Goal: Task Accomplishment & Management: Use online tool/utility

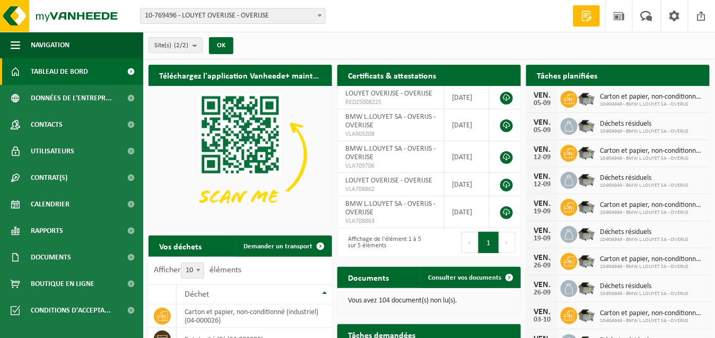
click at [320, 16] on b at bounding box center [320, 15] width 4 height 3
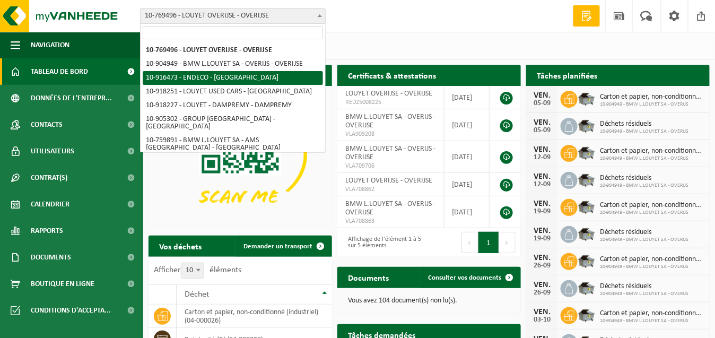
scroll to position [53, 0]
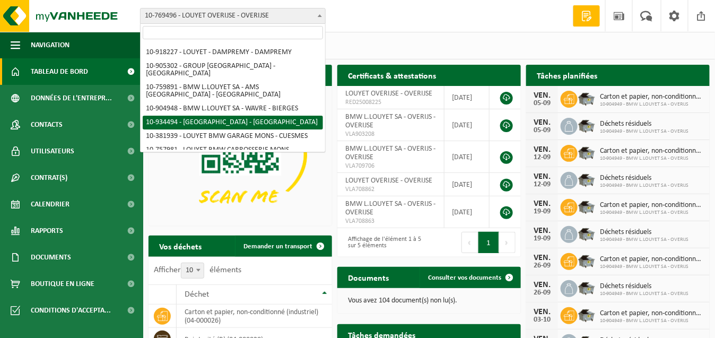
select select "136202"
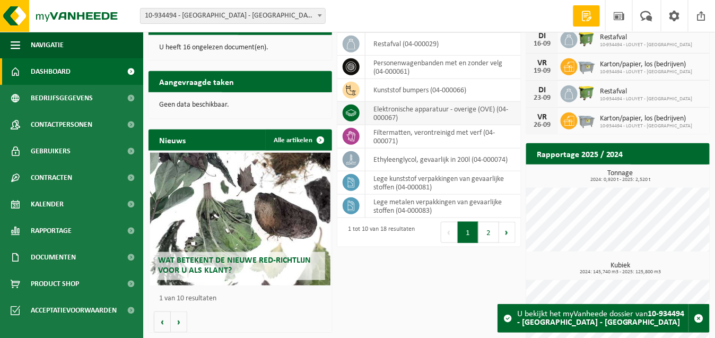
scroll to position [211, 0]
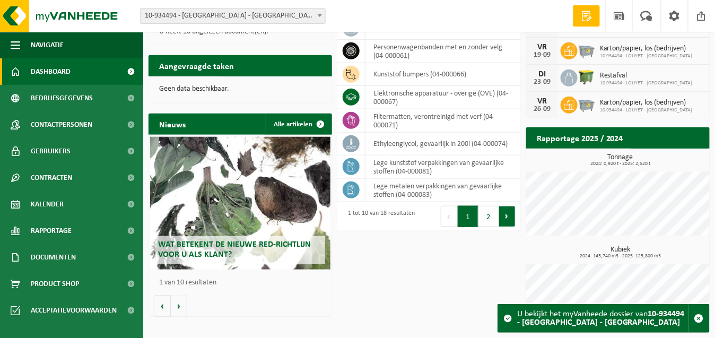
click at [509, 217] on button "Volgende" at bounding box center [507, 216] width 16 height 21
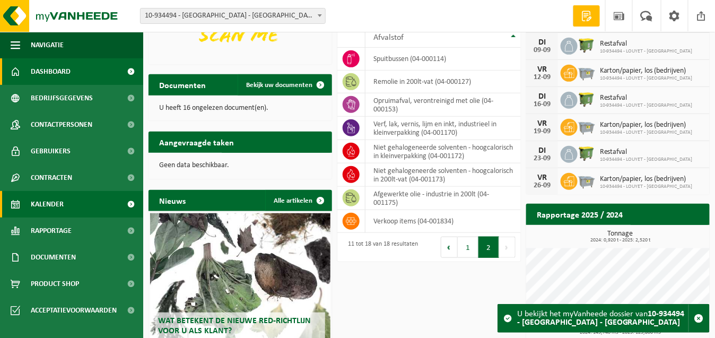
scroll to position [158, 0]
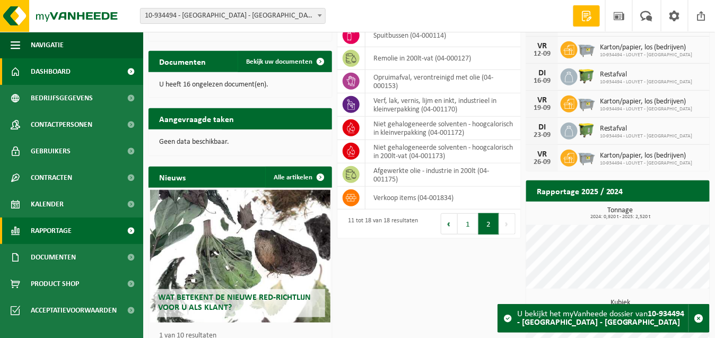
click at [50, 231] on span "Rapportage" at bounding box center [51, 230] width 41 height 27
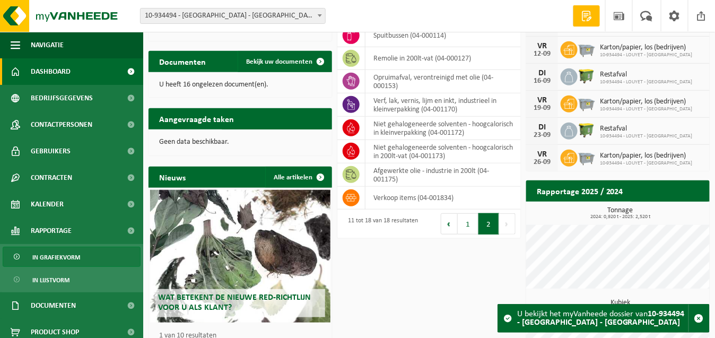
click at [50, 257] on span "In grafiekvorm" at bounding box center [56, 257] width 48 height 20
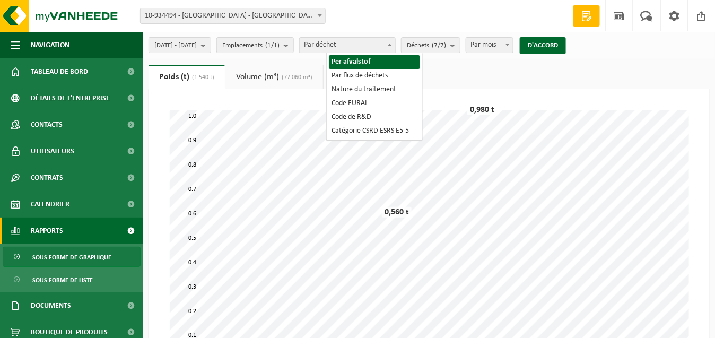
click at [392, 46] on b at bounding box center [390, 44] width 4 height 3
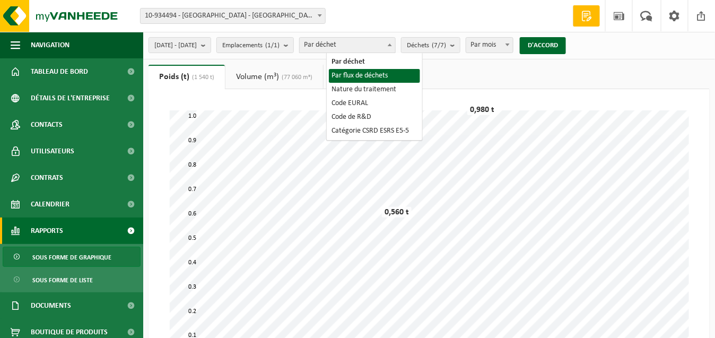
select select "2"
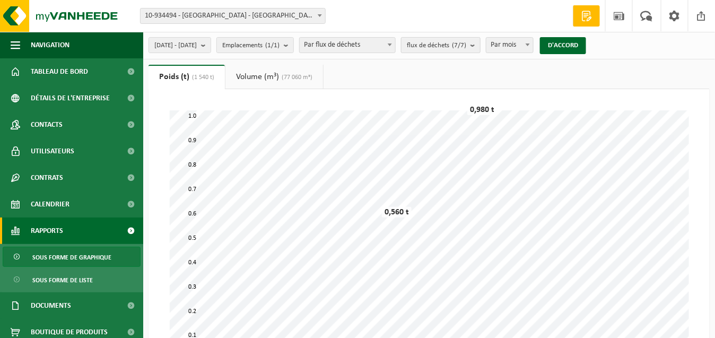
click at [480, 46] on b "submit" at bounding box center [475, 45] width 10 height 15
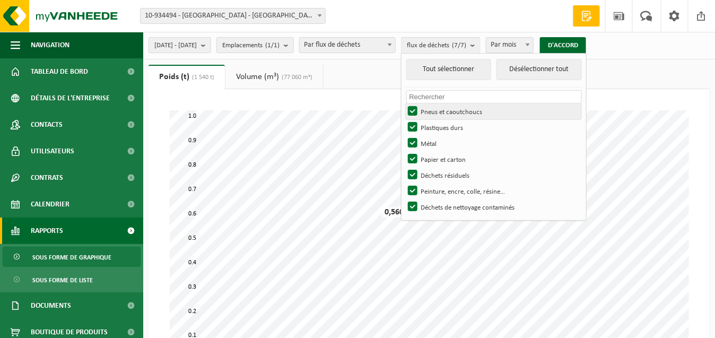
click at [440, 112] on label "Pneus et caoutchoucs" at bounding box center [494, 111] width 176 height 16
click at [404, 103] on input "Pneus et caoutchoucs" at bounding box center [404, 103] width 1 height 1
checkbox input "false"
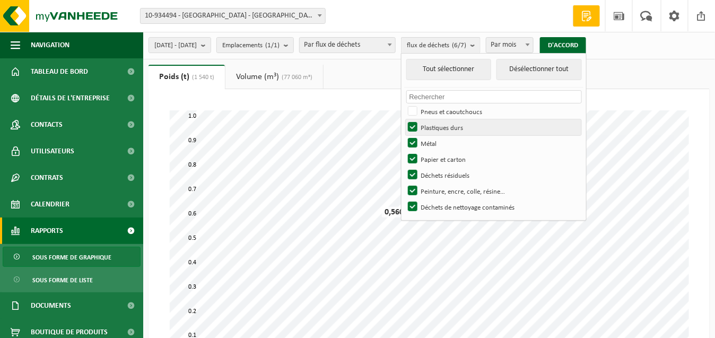
click at [440, 124] on label "Plastiques durs" at bounding box center [494, 127] width 176 height 16
click at [404, 119] on input "Plastiques durs" at bounding box center [404, 119] width 1 height 1
checkbox input "false"
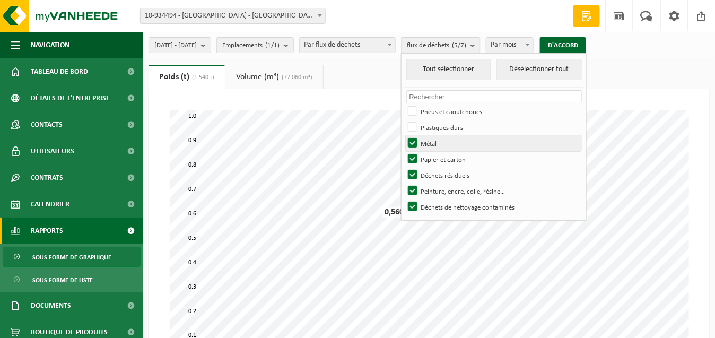
click at [440, 141] on label "Métal" at bounding box center [494, 143] width 176 height 16
click at [404, 135] on input "Métal" at bounding box center [404, 135] width 1 height 1
checkbox input "false"
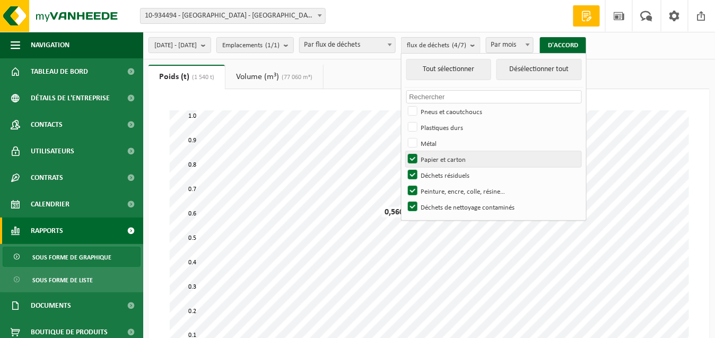
click at [441, 160] on label "Papier et carton" at bounding box center [494, 159] width 176 height 16
click at [404, 151] on input "Papier et carton" at bounding box center [404, 151] width 1 height 1
checkbox input "false"
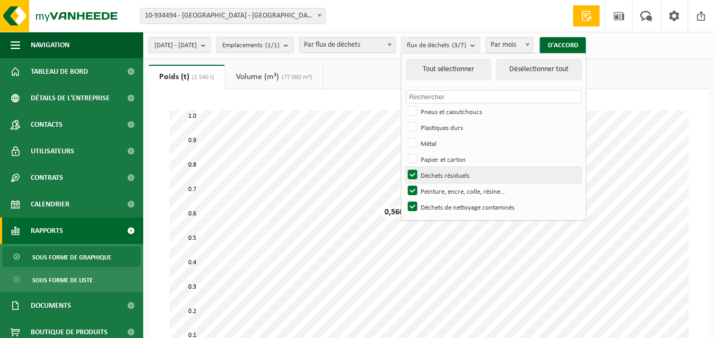
click at [441, 174] on label "Déchets résiduels" at bounding box center [494, 175] width 176 height 16
click at [404, 167] on input "Déchets résiduels" at bounding box center [404, 167] width 1 height 1
checkbox input "false"
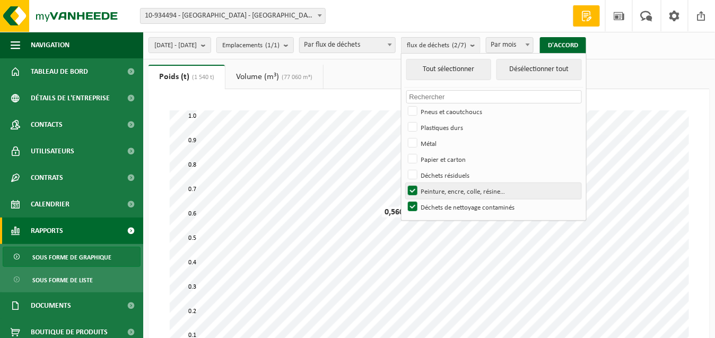
click at [439, 190] on label "Peinture, encre, colle, résine…" at bounding box center [494, 191] width 176 height 16
click at [404, 183] on input "Peinture, encre, colle, résine…" at bounding box center [404, 182] width 1 height 1
checkbox input "false"
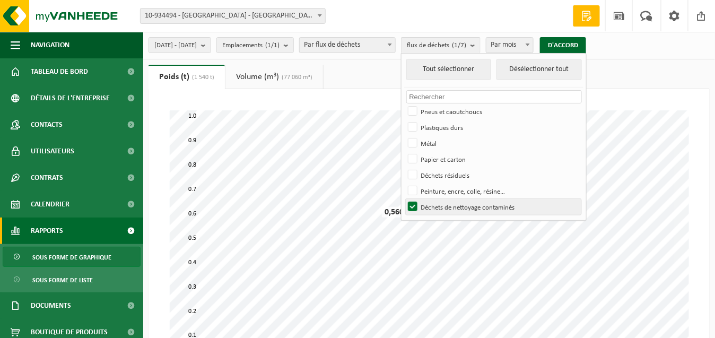
click at [440, 207] on label "Déchets de nettoyage contaminés" at bounding box center [494, 207] width 176 height 16
click at [404, 199] on input "Déchets de nettoyage contaminés" at bounding box center [404, 198] width 1 height 1
checkbox input "false"
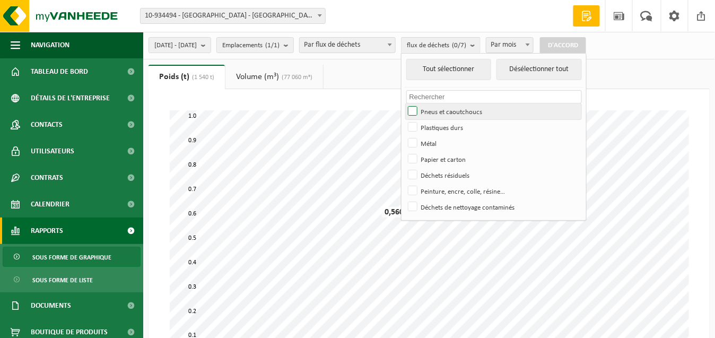
click at [440, 109] on label "Pneus et caoutchoucs" at bounding box center [494, 111] width 176 height 16
click at [404, 103] on input "Pneus et caoutchoucs" at bounding box center [404, 103] width 1 height 1
checkbox input "true"
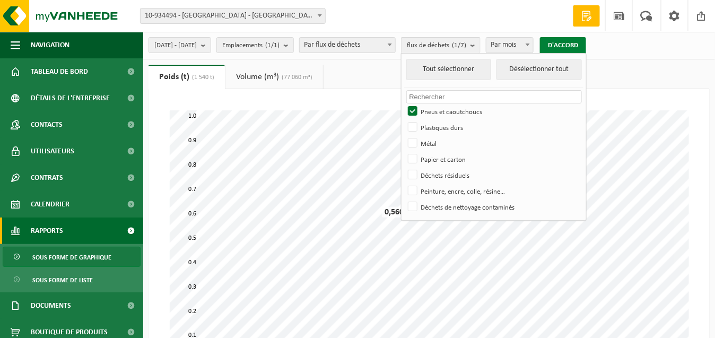
click at [578, 46] on font "D'ACCORD" at bounding box center [563, 45] width 30 height 7
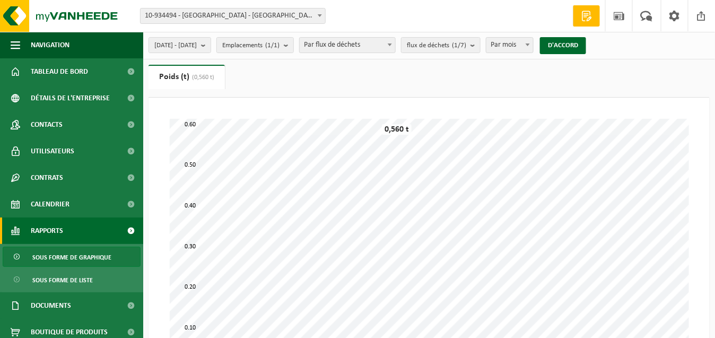
click at [35, 230] on font "Rapports" at bounding box center [47, 231] width 32 height 8
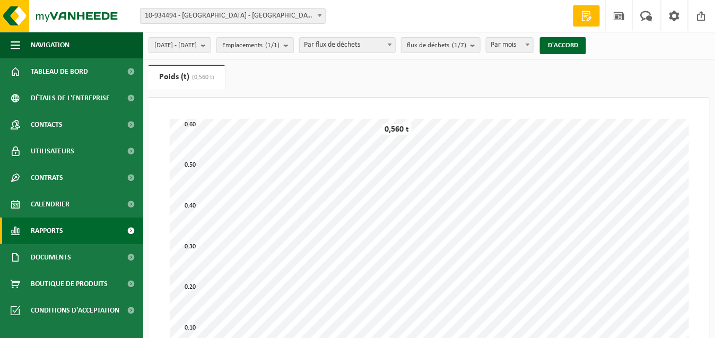
click at [131, 231] on span at bounding box center [131, 230] width 24 height 27
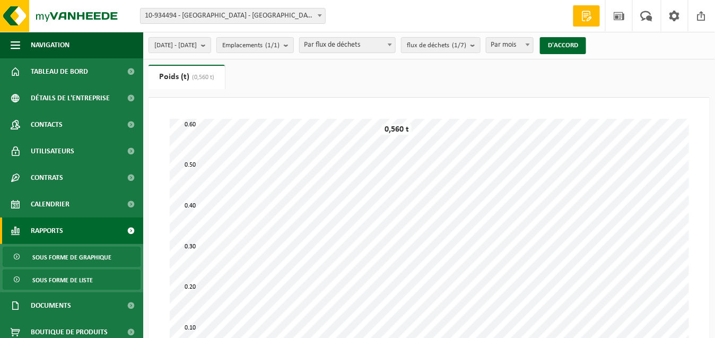
click at [45, 280] on font "Sous forme de liste" at bounding box center [62, 280] width 60 height 6
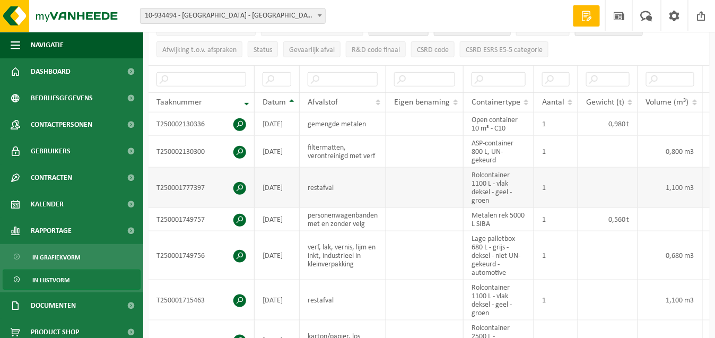
scroll to position [212, 0]
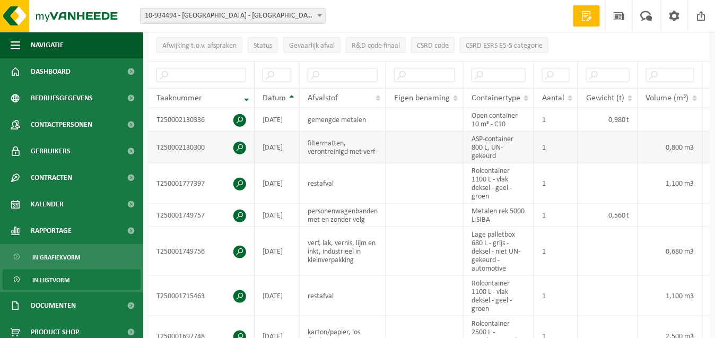
click at [240, 142] on span at bounding box center [239, 148] width 13 height 13
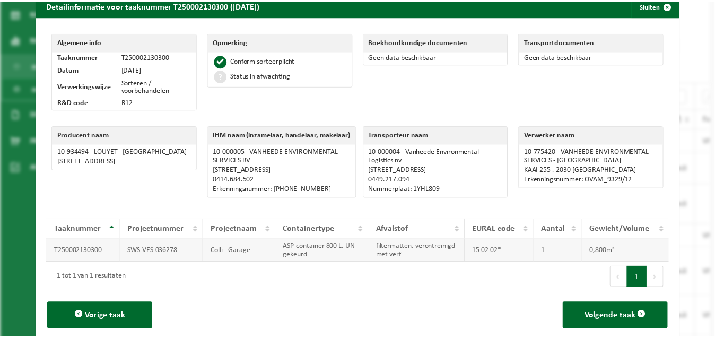
scroll to position [0, 0]
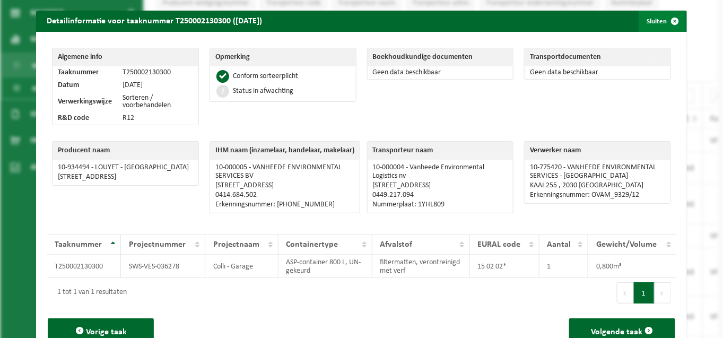
click at [648, 21] on button "Sluiten" at bounding box center [662, 21] width 47 height 21
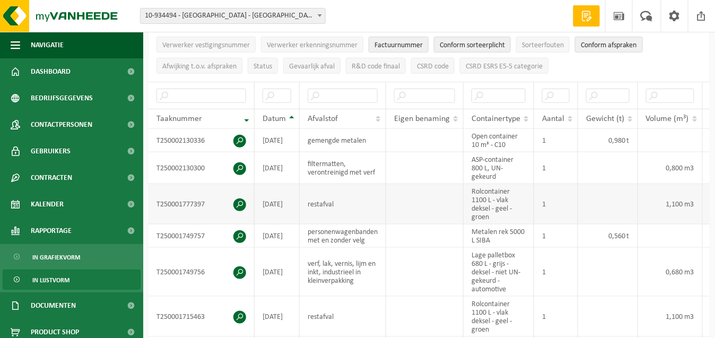
click at [239, 198] on span at bounding box center [239, 204] width 13 height 13
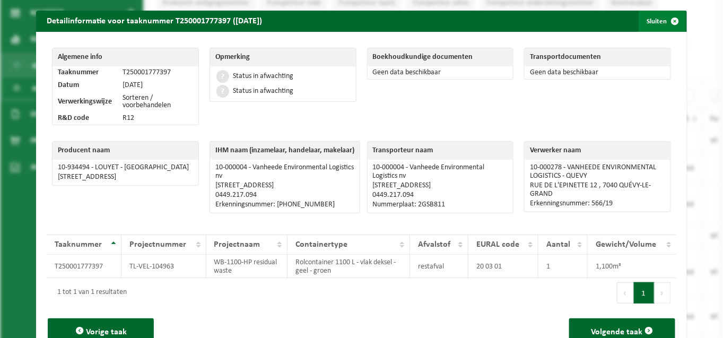
click at [643, 19] on button "Sluiten" at bounding box center [662, 21] width 47 height 21
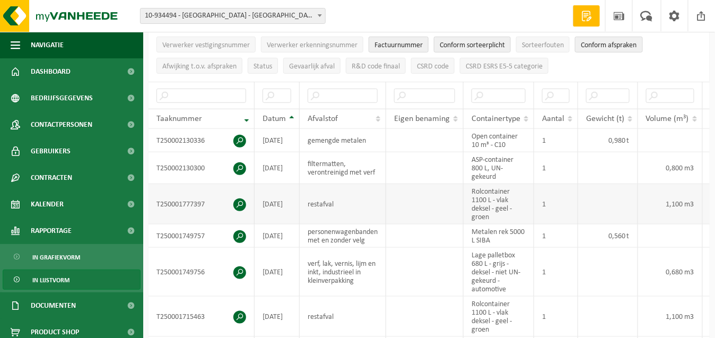
scroll to position [245, 0]
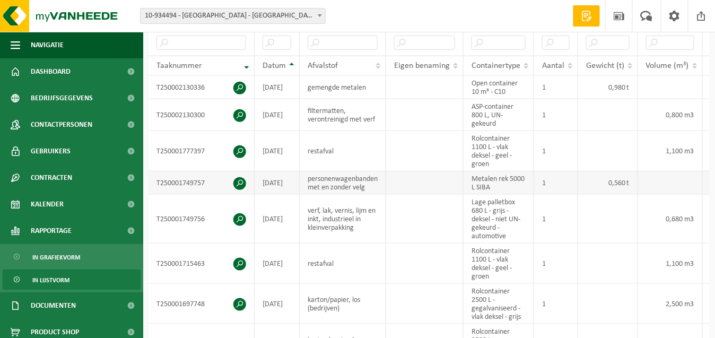
click at [239, 177] on span at bounding box center [239, 183] width 13 height 13
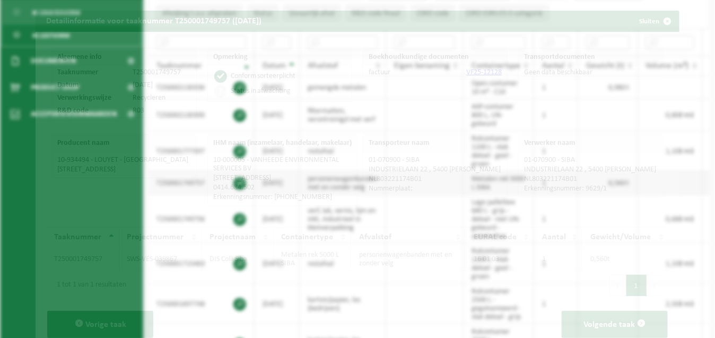
scroll to position [224, 0]
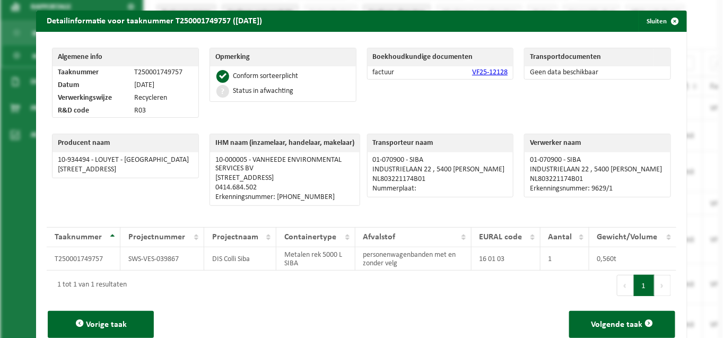
click at [647, 21] on button "Sluiten" at bounding box center [662, 21] width 47 height 21
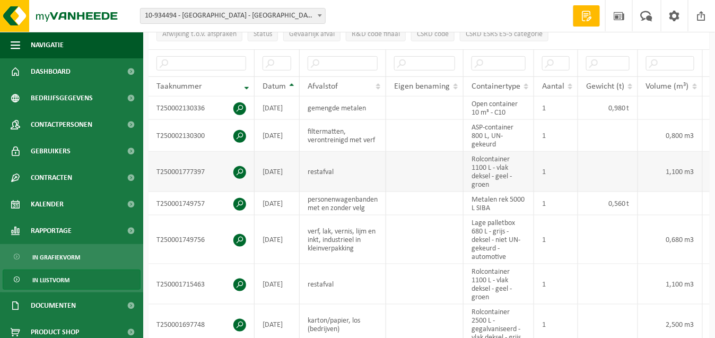
scroll to position [277, 0]
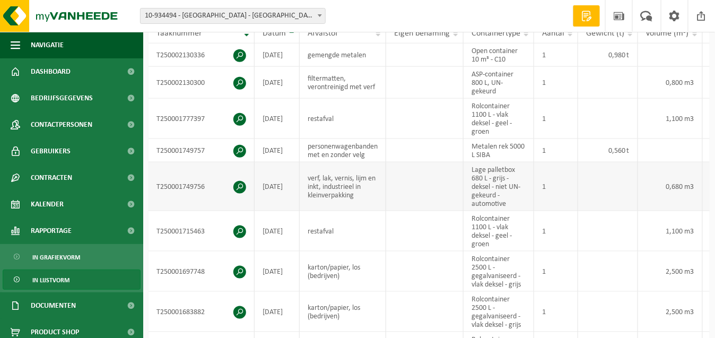
click at [239, 181] on span at bounding box center [239, 187] width 13 height 13
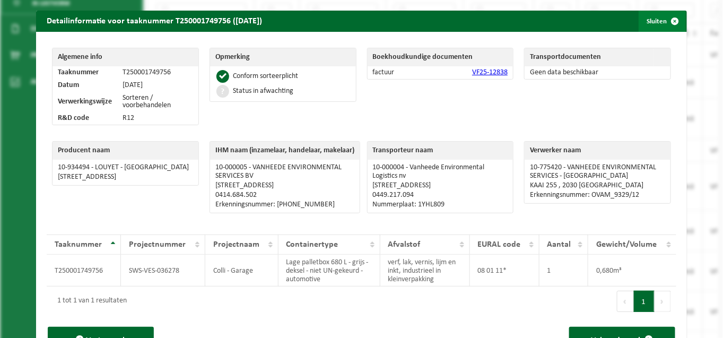
click at [648, 23] on button "Sluiten" at bounding box center [662, 21] width 47 height 21
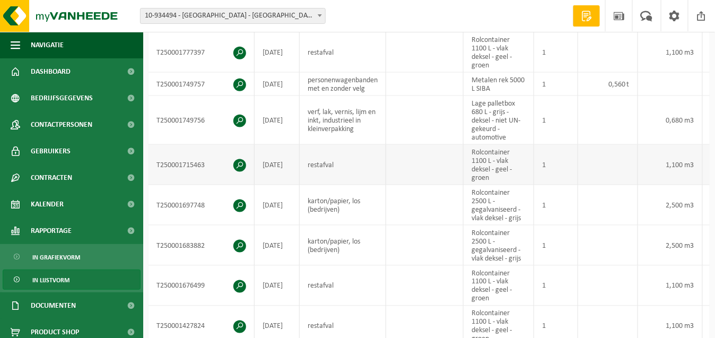
scroll to position [383, 0]
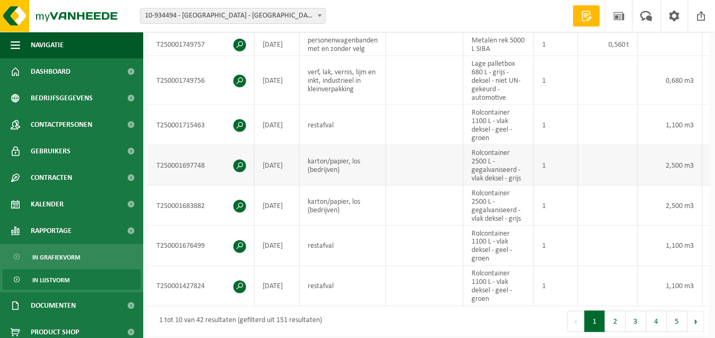
click at [235, 160] on span at bounding box center [239, 166] width 13 height 13
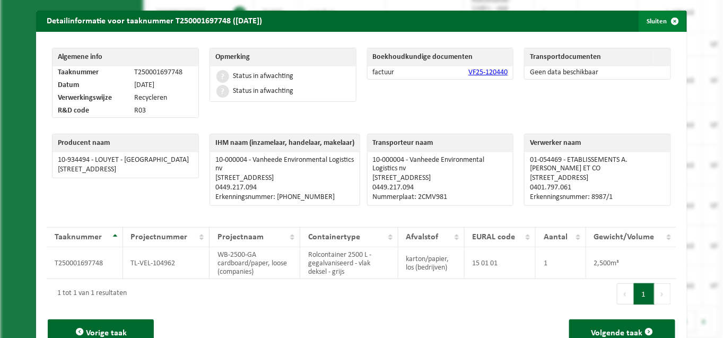
click at [651, 23] on button "Sluiten" at bounding box center [662, 21] width 47 height 21
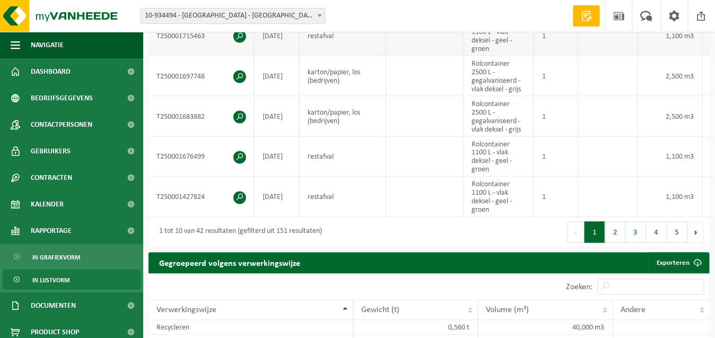
scroll to position [489, 0]
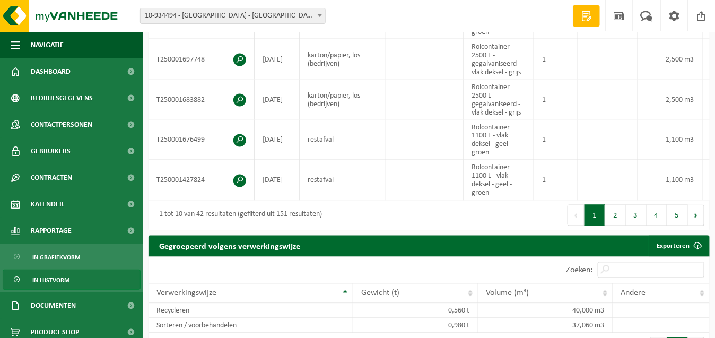
click at [619, 217] on button "2" at bounding box center [615, 215] width 21 height 21
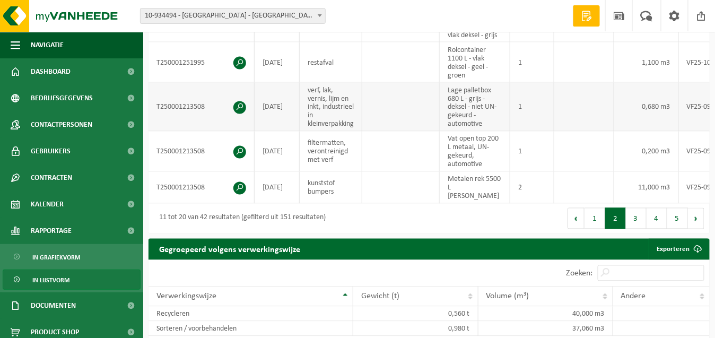
scroll to position [542, 0]
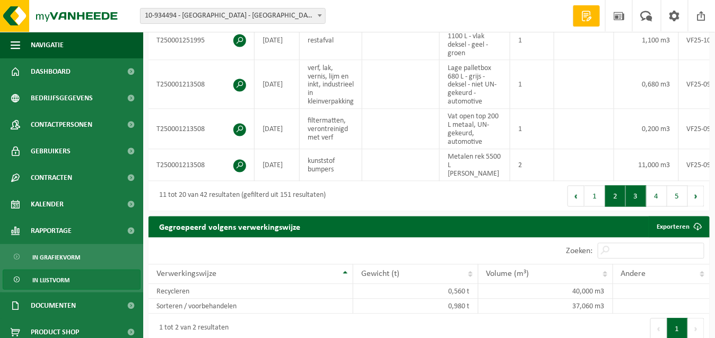
click at [635, 189] on button "3" at bounding box center [636, 196] width 21 height 21
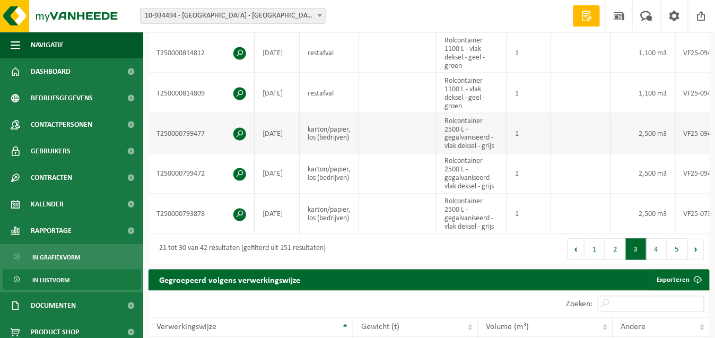
scroll to position [489, 0]
click at [653, 252] on button "4" at bounding box center [657, 249] width 21 height 21
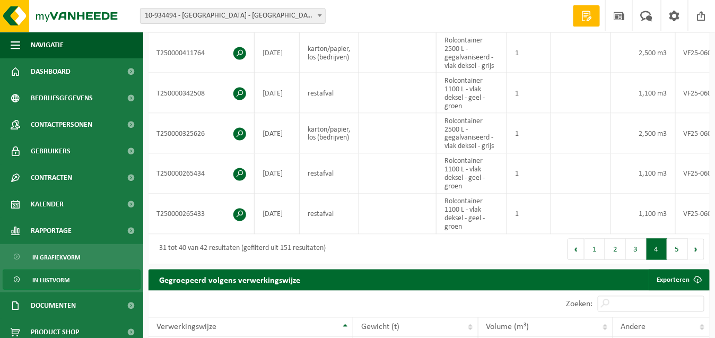
click at [656, 251] on button "4" at bounding box center [657, 249] width 21 height 21
click at [638, 253] on button "3" at bounding box center [636, 249] width 21 height 21
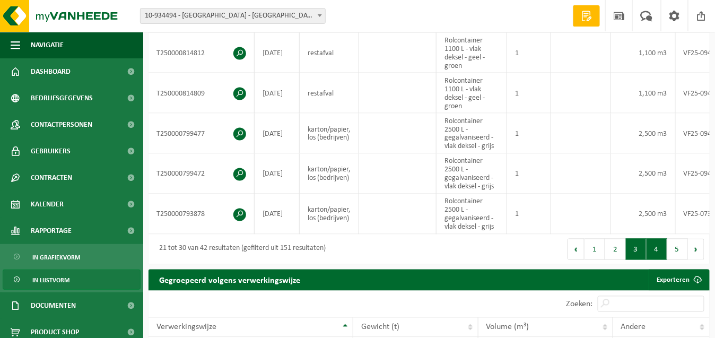
click at [652, 254] on button "4" at bounding box center [657, 249] width 21 height 21
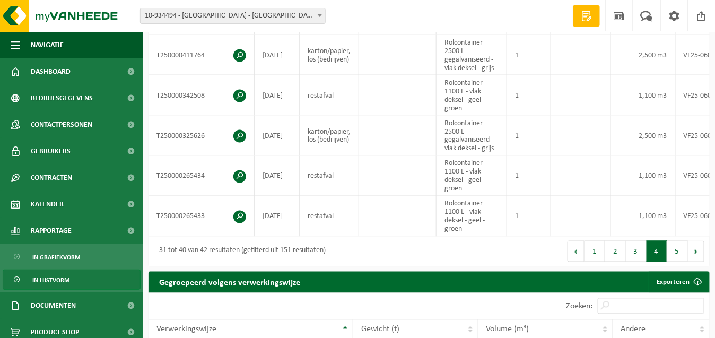
scroll to position [542, 0]
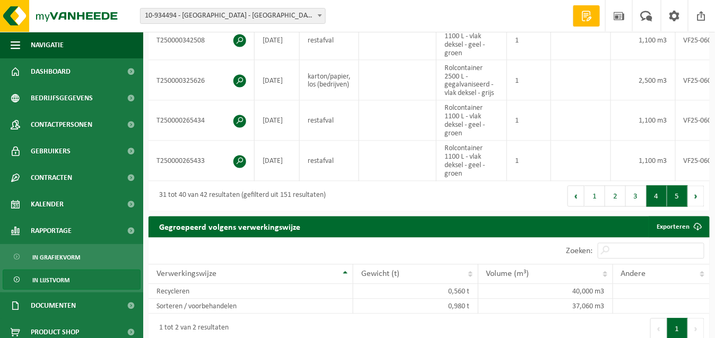
click at [679, 199] on button "5" at bounding box center [677, 196] width 21 height 21
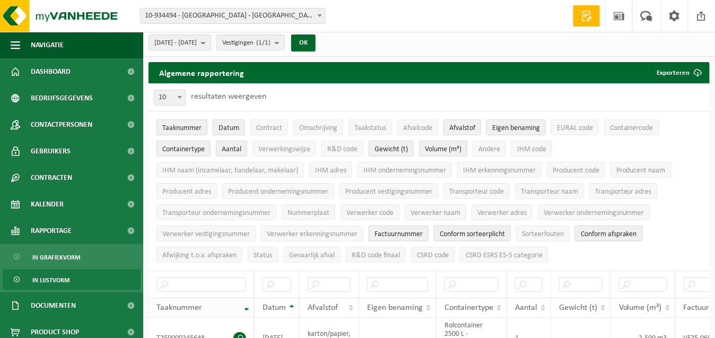
scroll to position [0, 0]
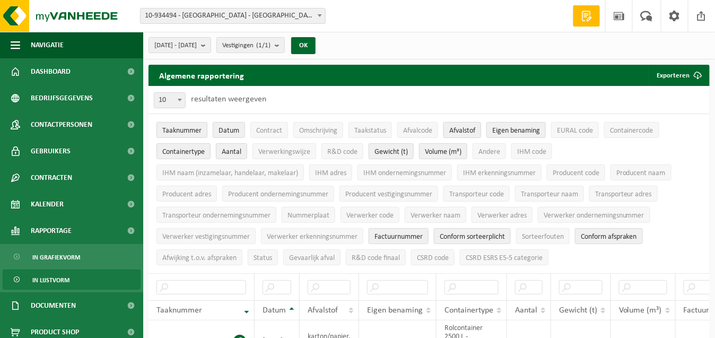
click at [459, 129] on span "Afvalstof" at bounding box center [462, 131] width 26 height 8
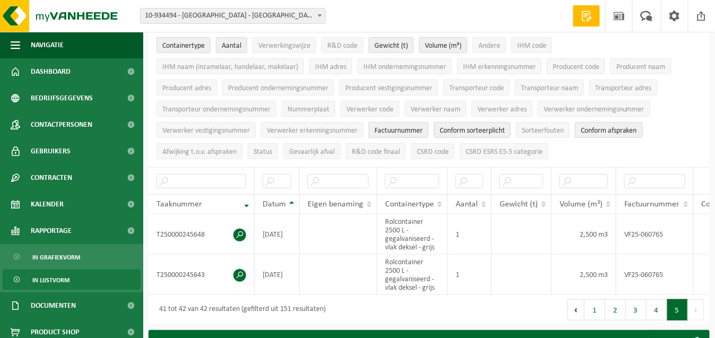
scroll to position [159, 0]
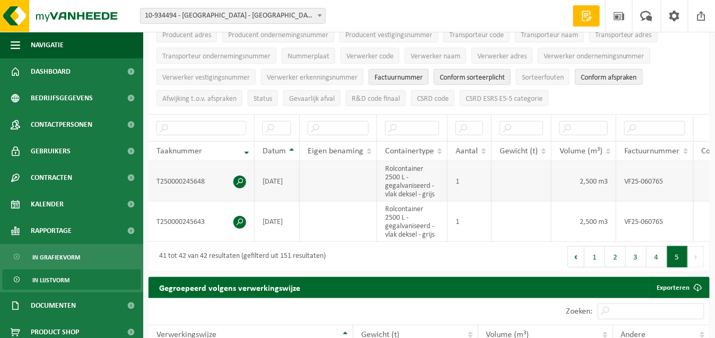
click at [236, 176] on span at bounding box center [239, 182] width 13 height 13
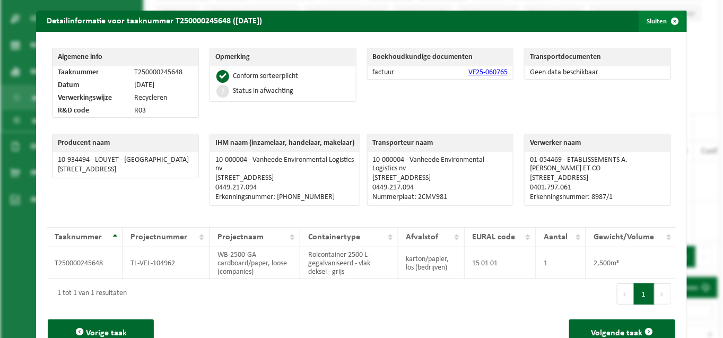
click at [643, 20] on button "Sluiten" at bounding box center [662, 21] width 47 height 21
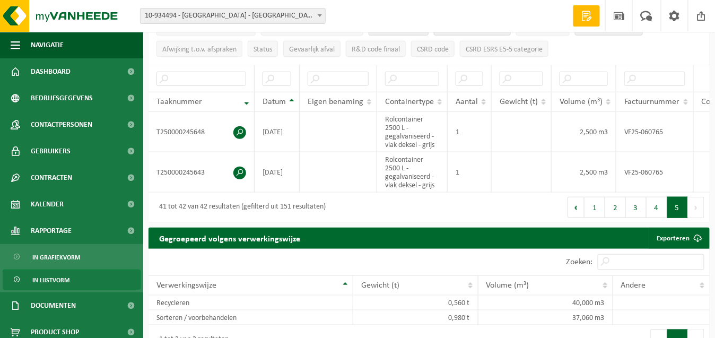
scroll to position [212, 0]
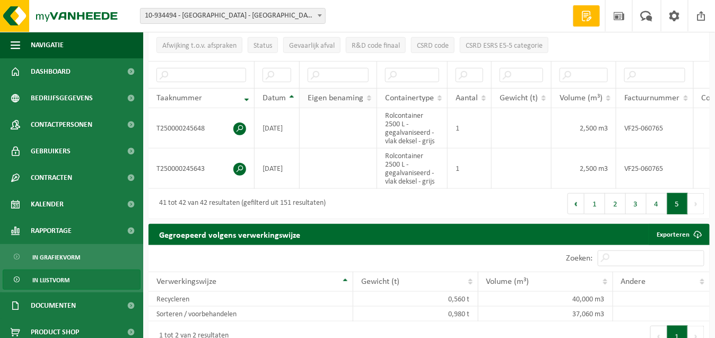
click at [366, 93] on th "Eigen benaming" at bounding box center [338, 98] width 77 height 20
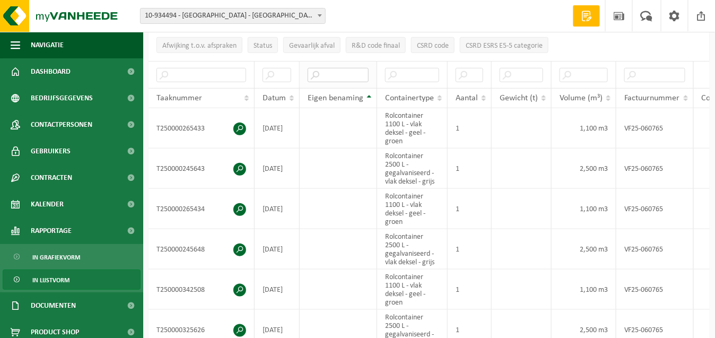
click at [351, 71] on input "text" at bounding box center [338, 75] width 61 height 14
click at [415, 71] on input "text" at bounding box center [412, 75] width 54 height 14
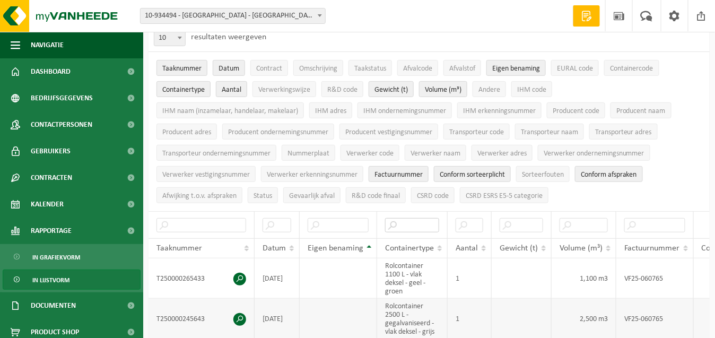
scroll to position [53, 0]
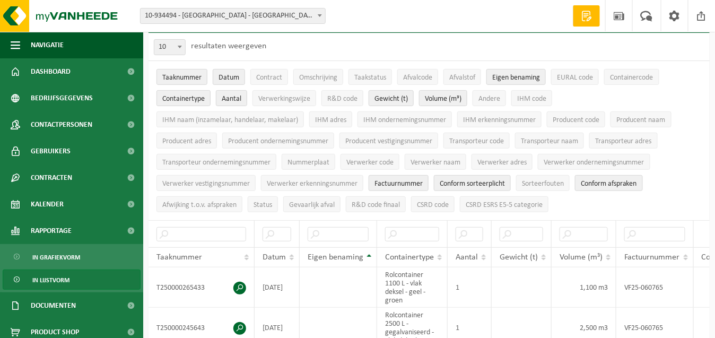
click at [179, 47] on b at bounding box center [180, 47] width 4 height 3
select select "50"
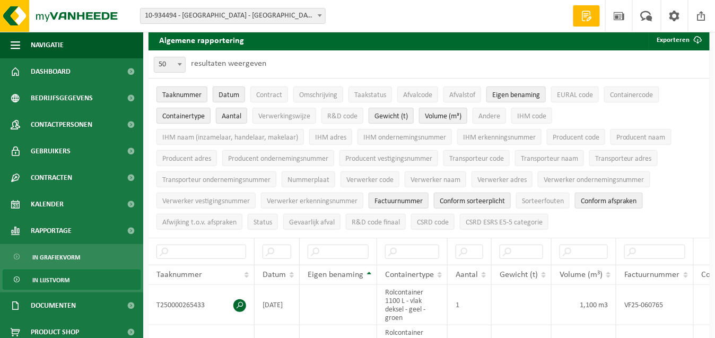
scroll to position [0, 0]
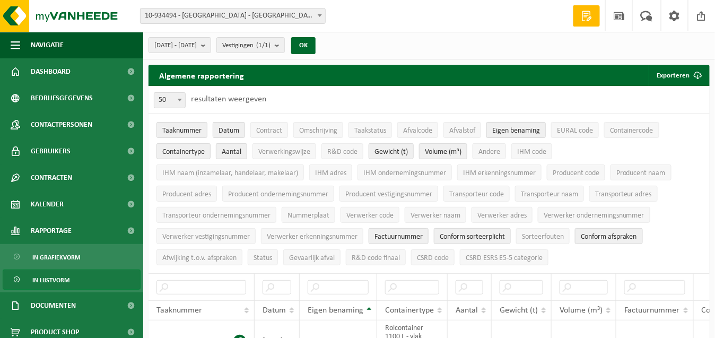
click at [517, 132] on span "Eigen benaming" at bounding box center [516, 131] width 48 height 8
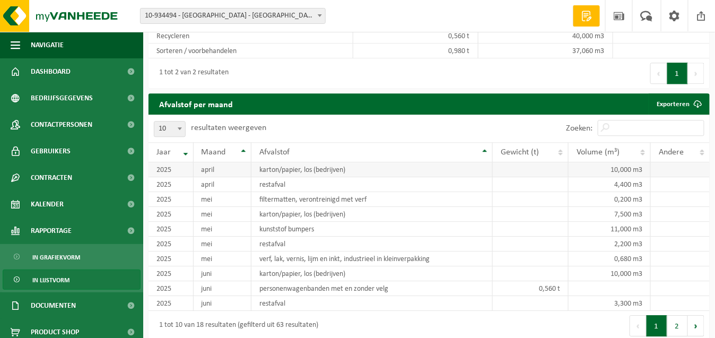
scroll to position [2068, 0]
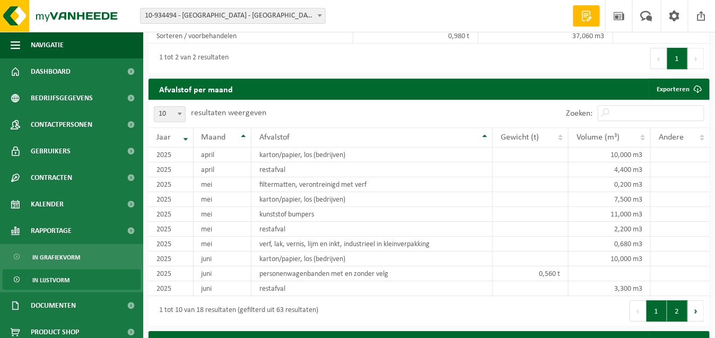
click at [675, 300] on button "2" at bounding box center [677, 310] width 21 height 21
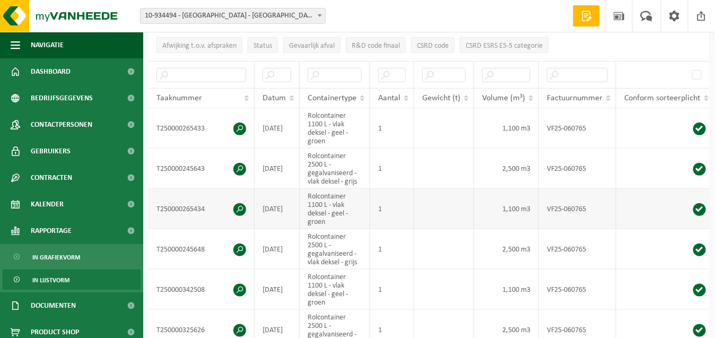
scroll to position [0, 0]
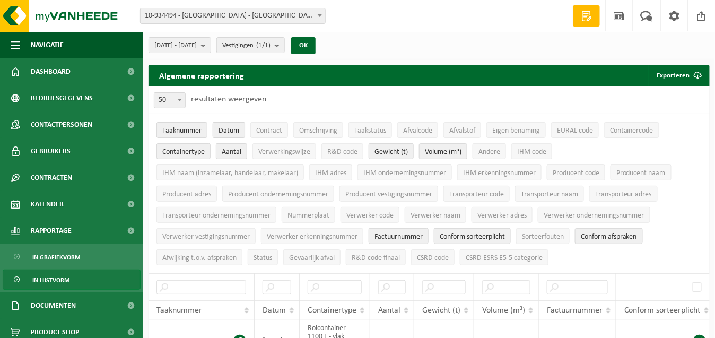
click at [233, 133] on span "Datum" at bounding box center [229, 131] width 21 height 8
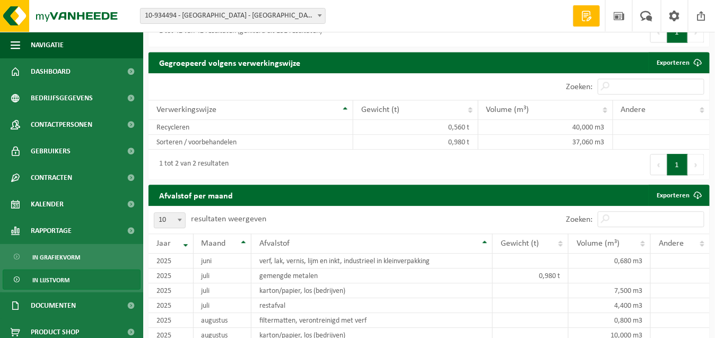
scroll to position [2068, 0]
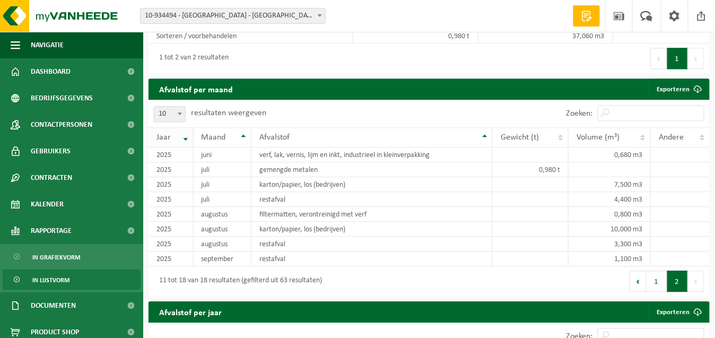
click at [185, 127] on th "Jaar" at bounding box center [171, 137] width 45 height 20
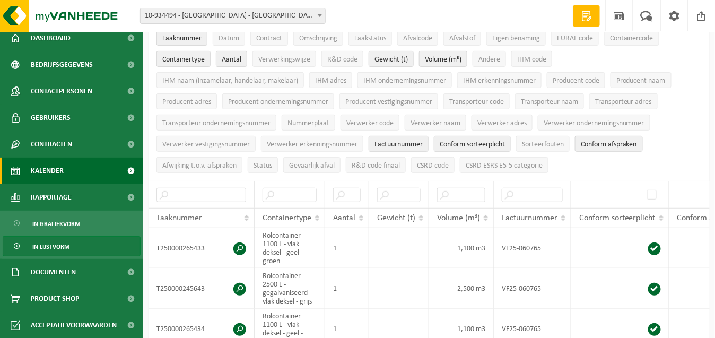
scroll to position [106, 0]
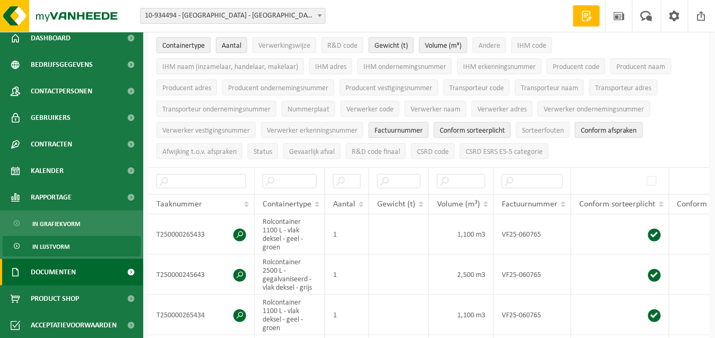
click at [57, 271] on span "Documenten" at bounding box center [53, 272] width 45 height 27
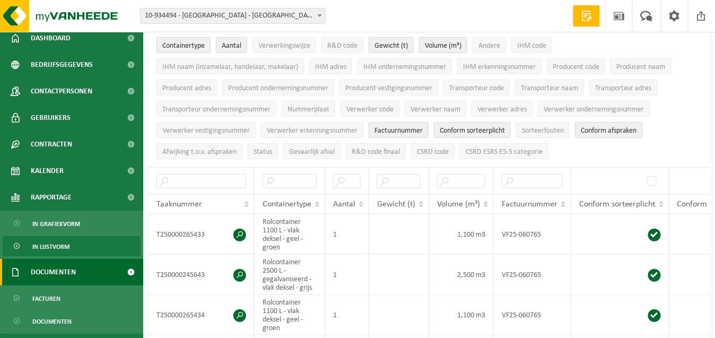
click at [125, 271] on span at bounding box center [131, 272] width 24 height 27
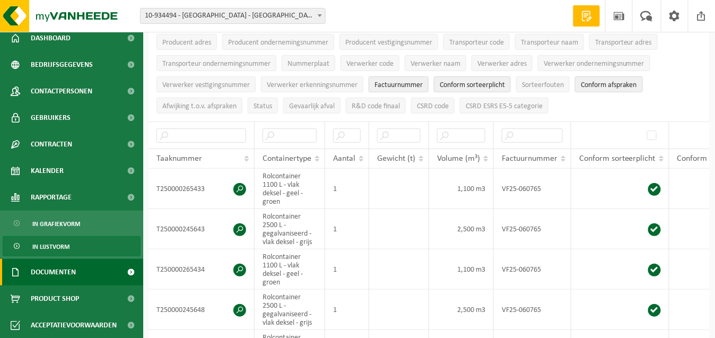
scroll to position [212, 0]
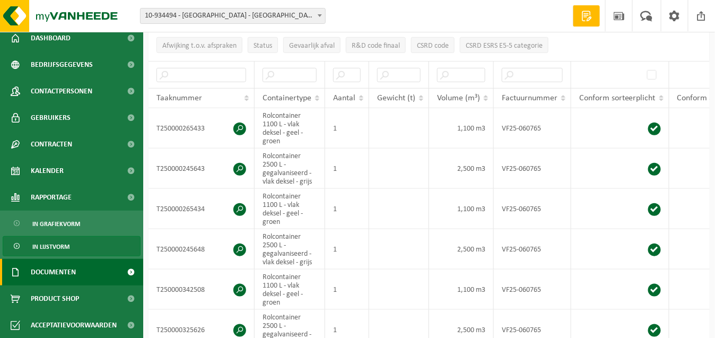
click at [66, 270] on span "Documenten" at bounding box center [53, 272] width 45 height 27
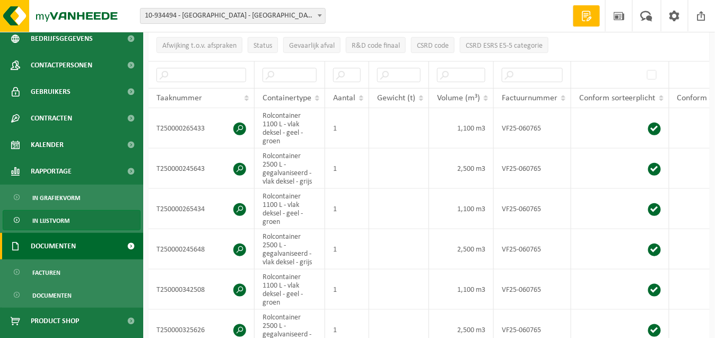
scroll to position [82, 0]
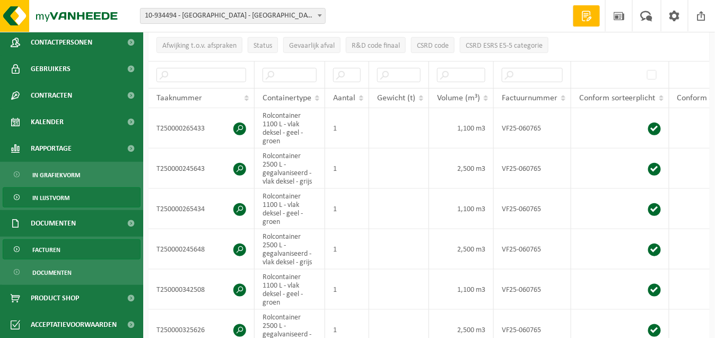
click at [52, 250] on span "Facturen" at bounding box center [46, 250] width 28 height 20
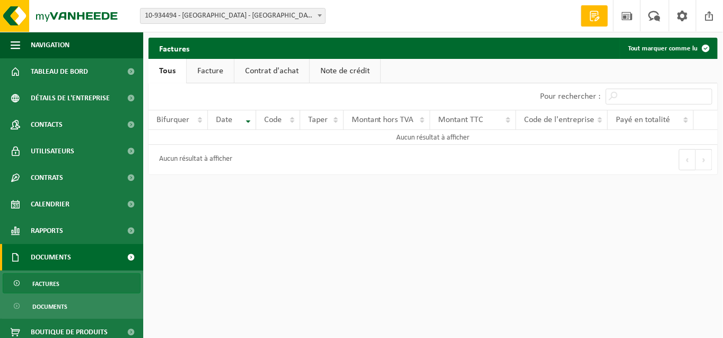
click at [210, 70] on font "Facture" at bounding box center [210, 71] width 26 height 8
click at [319, 16] on b at bounding box center [320, 15] width 4 height 3
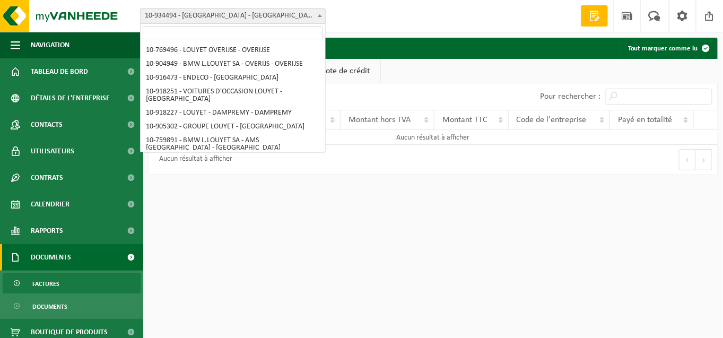
scroll to position [90, 0]
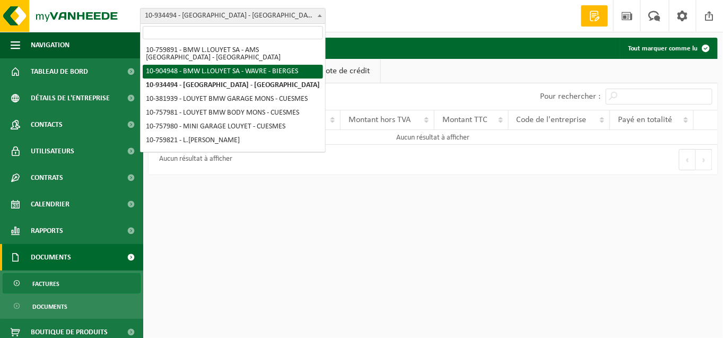
select select "135194"
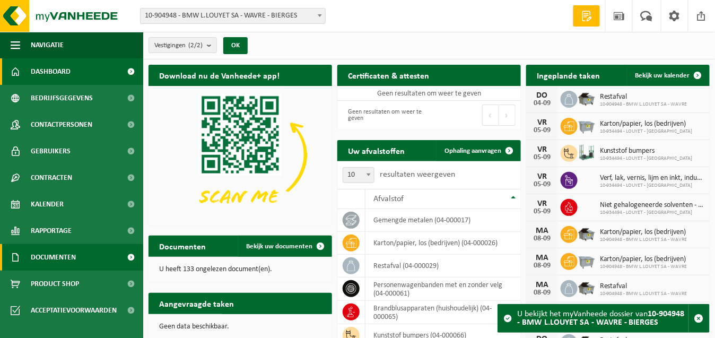
click at [51, 258] on span "Documenten" at bounding box center [53, 257] width 45 height 27
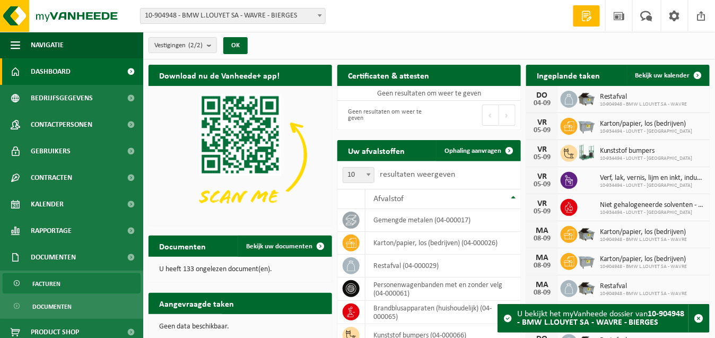
click at [33, 285] on span "Facturen" at bounding box center [46, 284] width 28 height 20
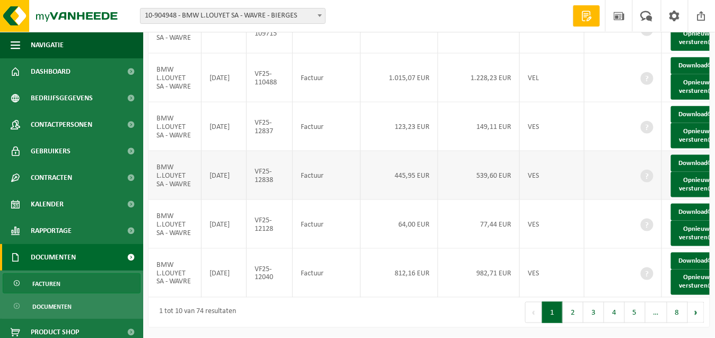
scroll to position [436, 0]
click at [576, 315] on button "2" at bounding box center [573, 312] width 21 height 21
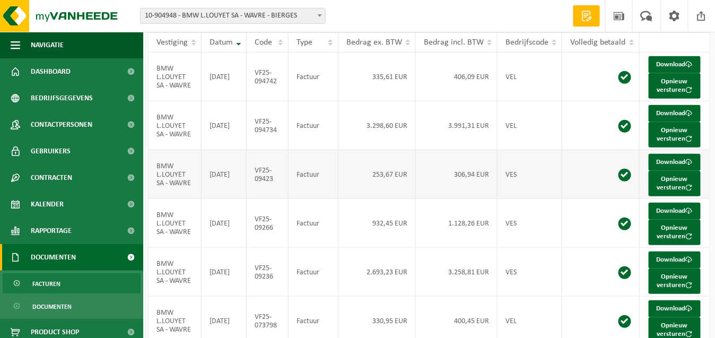
scroll to position [106, 0]
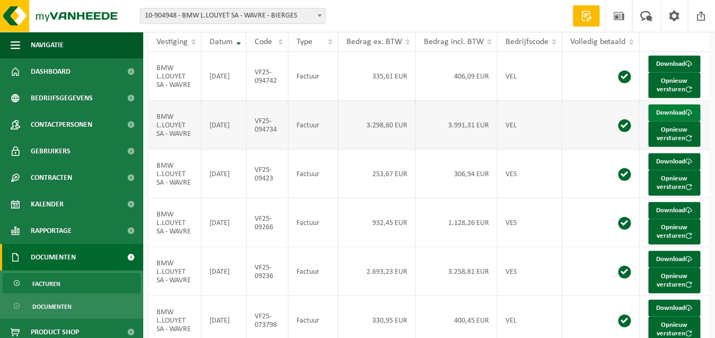
click at [686, 116] on span at bounding box center [689, 112] width 7 height 7
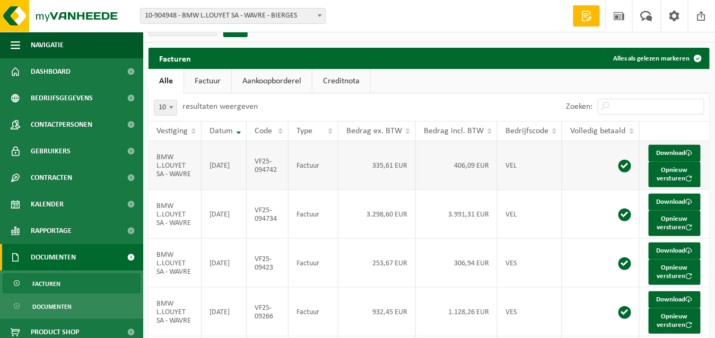
scroll to position [0, 0]
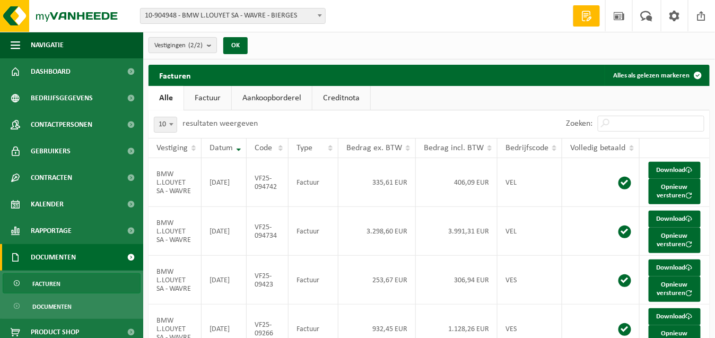
click at [213, 45] on b "submit" at bounding box center [212, 45] width 10 height 15
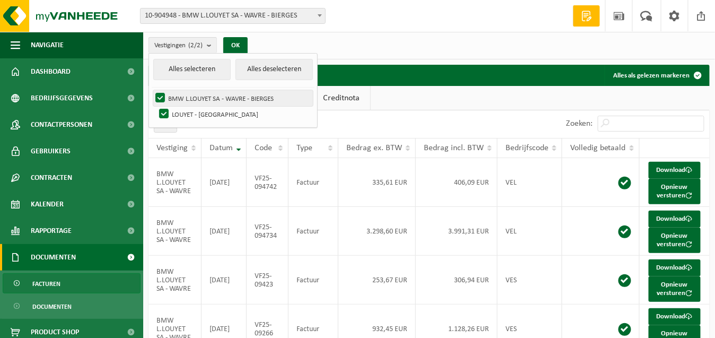
click at [157, 97] on label "BMW L.LOUYET SA - WAVRE - BIERGES" at bounding box center [233, 98] width 160 height 16
click at [152, 90] on input "BMW L.LOUYET SA - WAVRE - BIERGES" at bounding box center [151, 90] width 1 height 1
checkbox input "false"
click at [252, 115] on label "LOUYET - [GEOGRAPHIC_DATA]" at bounding box center [235, 114] width 156 height 16
click at [155, 106] on input "LOUYET - [GEOGRAPHIC_DATA]" at bounding box center [155, 106] width 1 height 1
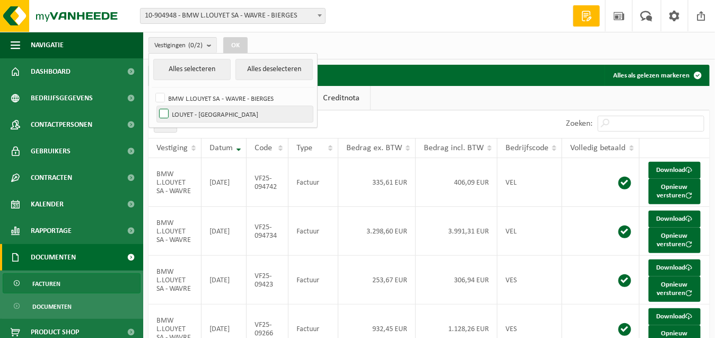
click at [251, 115] on label "LOUYET - [GEOGRAPHIC_DATA]" at bounding box center [235, 114] width 156 height 16
click at [155, 106] on input "LOUYET - [GEOGRAPHIC_DATA]" at bounding box center [155, 106] width 1 height 1
checkbox input "true"
click at [550, 39] on div "Vestigingen (1/2) Alles selecteren Alles deselecteren BMW L.LOUYET SA - WAVRE -…" at bounding box center [429, 46] width 572 height 28
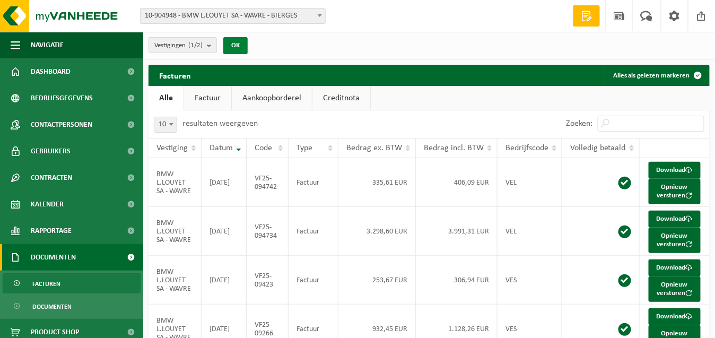
click at [240, 43] on button "OK" at bounding box center [235, 45] width 24 height 17
click at [208, 45] on button "Vestigingen (1/2)" at bounding box center [183, 45] width 68 height 16
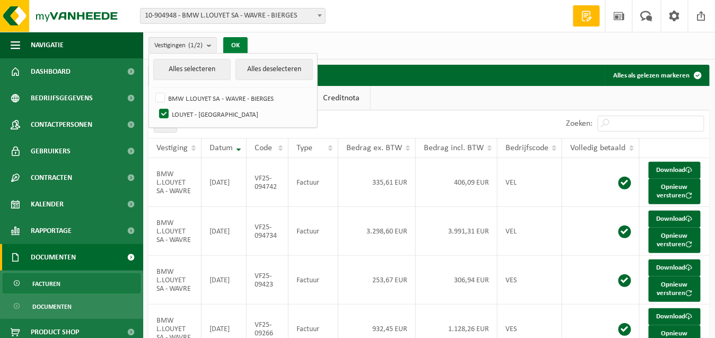
click at [235, 43] on button "OK" at bounding box center [235, 45] width 24 height 17
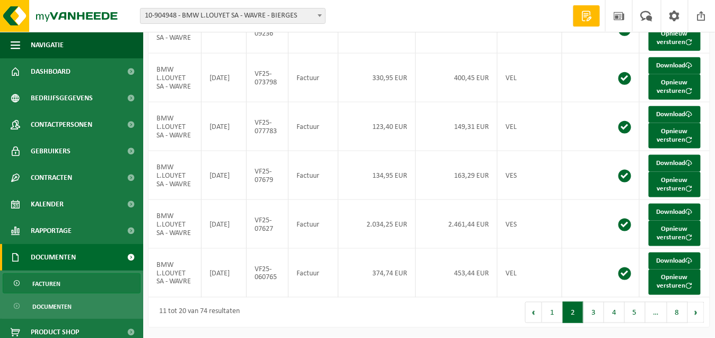
scroll to position [371, 0]
click at [186, 151] on td "BMW L.LOUYET SA - WAVRE" at bounding box center [175, 126] width 53 height 49
click at [680, 123] on link "Download" at bounding box center [675, 114] width 52 height 17
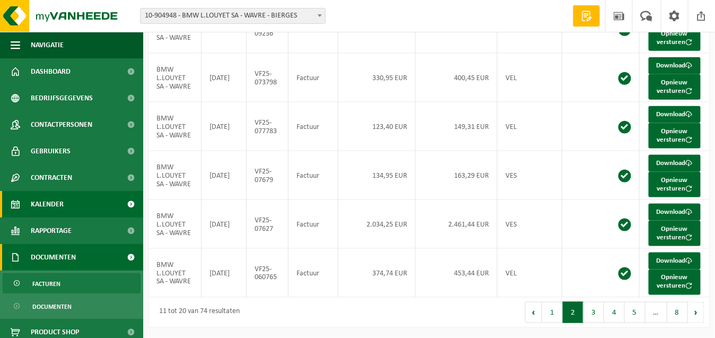
click at [49, 204] on span "Kalender" at bounding box center [47, 204] width 33 height 27
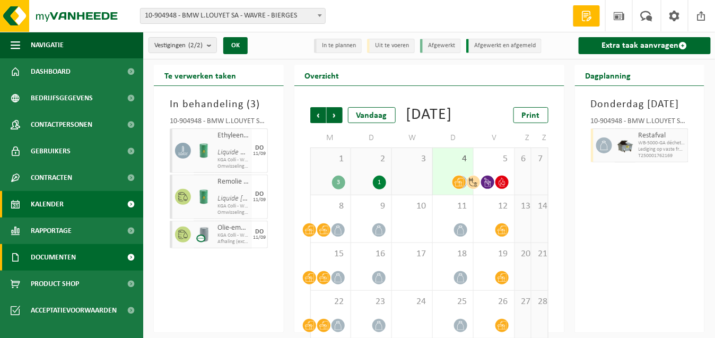
click at [46, 260] on span "Documenten" at bounding box center [53, 257] width 45 height 27
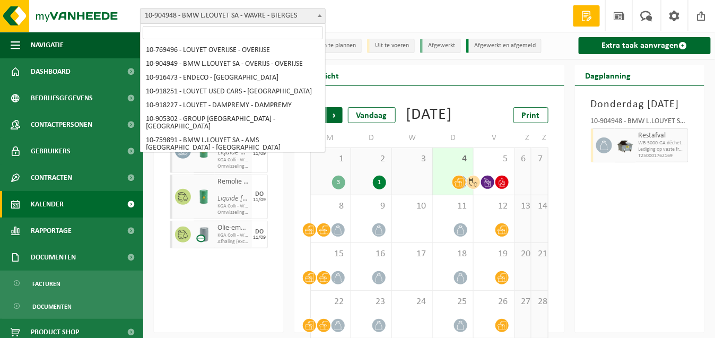
click at [318, 16] on b at bounding box center [320, 15] width 4 height 3
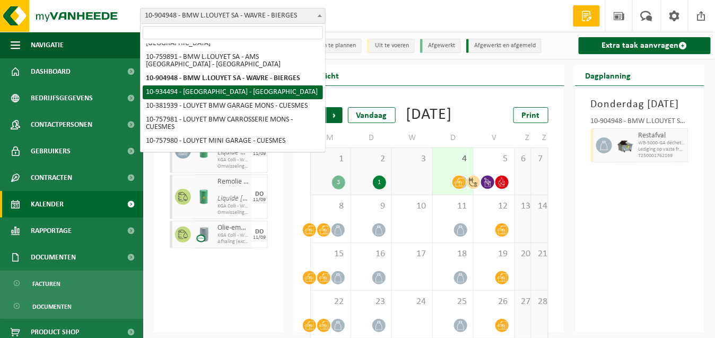
select select "136202"
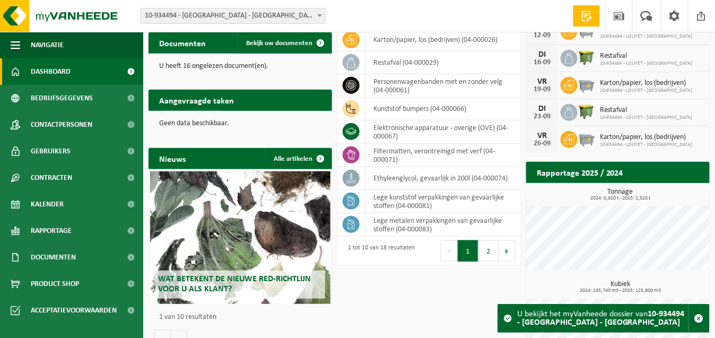
scroll to position [211, 0]
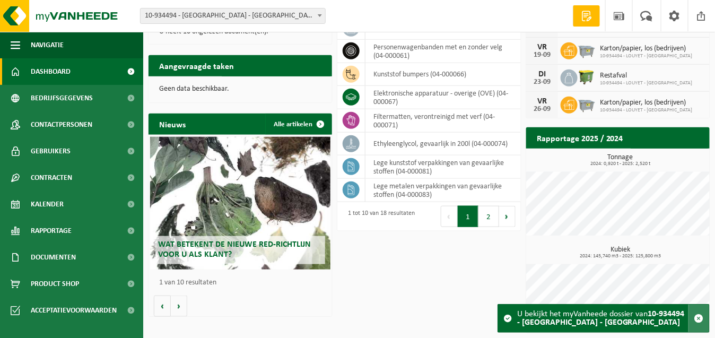
click at [699, 313] on span "button" at bounding box center [699, 318] width 10 height 10
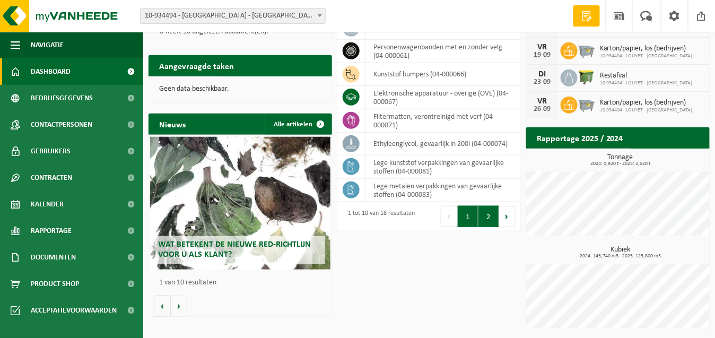
click at [490, 212] on button "2" at bounding box center [488, 216] width 21 height 21
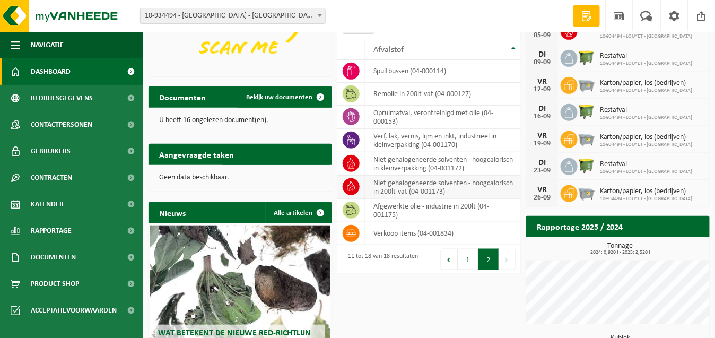
scroll to position [104, 0]
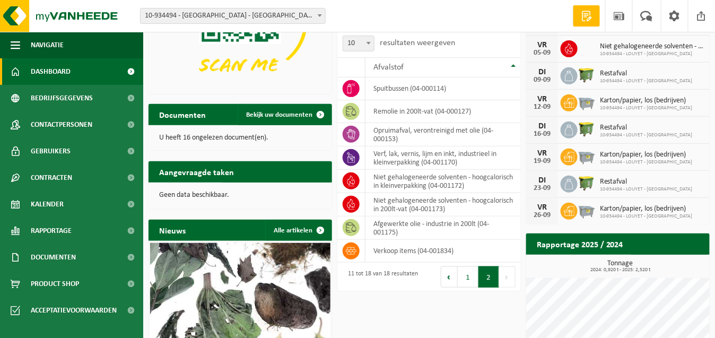
click at [409, 90] on td "spuitbussen (04-000114)" at bounding box center [442, 88] width 155 height 23
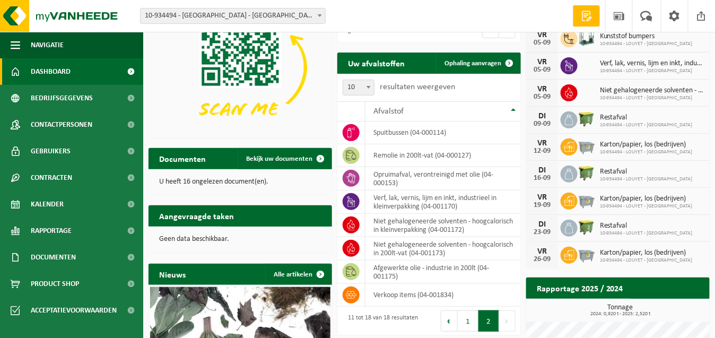
scroll to position [0, 0]
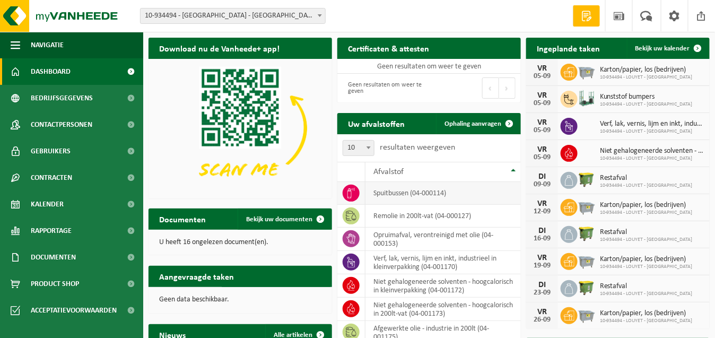
drag, startPoint x: 410, startPoint y: 196, endPoint x: 408, endPoint y: 203, distance: 7.6
click at [377, 189] on td "spuitbussen (04-000114)" at bounding box center [442, 193] width 155 height 23
click at [405, 196] on td "spuitbussen (04-000114)" at bounding box center [442, 193] width 155 height 23
click at [444, 202] on td "spuitbussen (04-000114)" at bounding box center [442, 193] width 155 height 23
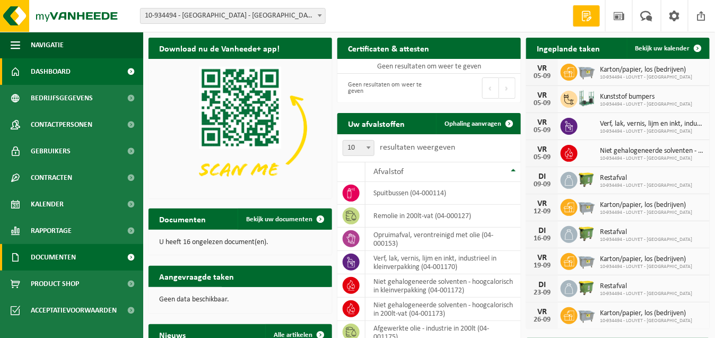
click at [57, 258] on span "Documenten" at bounding box center [53, 257] width 45 height 27
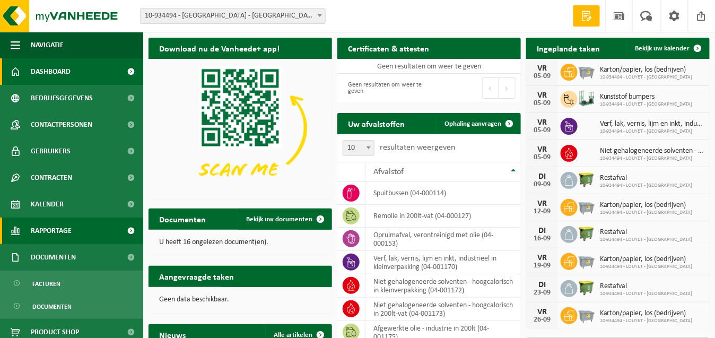
click at [59, 232] on span "Rapportage" at bounding box center [51, 230] width 41 height 27
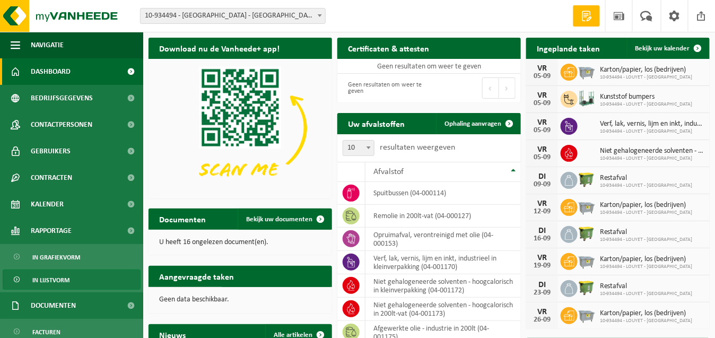
click at [57, 278] on span "In lijstvorm" at bounding box center [50, 280] width 37 height 20
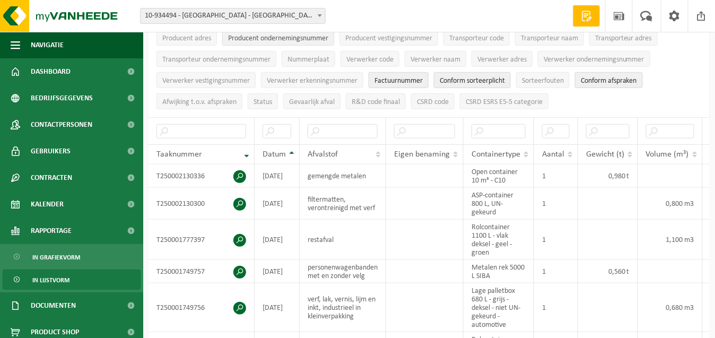
scroll to position [159, 0]
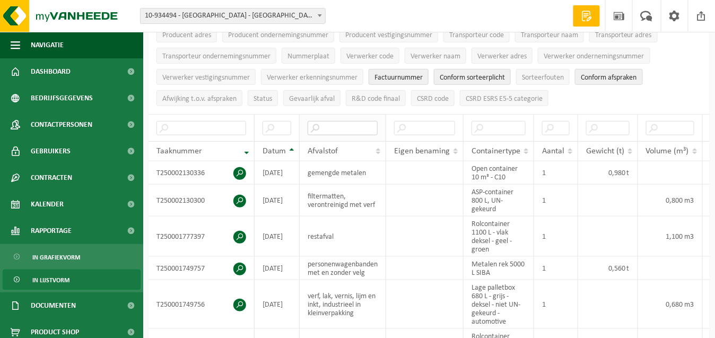
click at [331, 124] on input "text" at bounding box center [343, 128] width 70 height 14
click at [330, 74] on span "Verwerker erkenningsnummer" at bounding box center [312, 78] width 91 height 8
click at [346, 121] on input "text" at bounding box center [343, 128] width 70 height 14
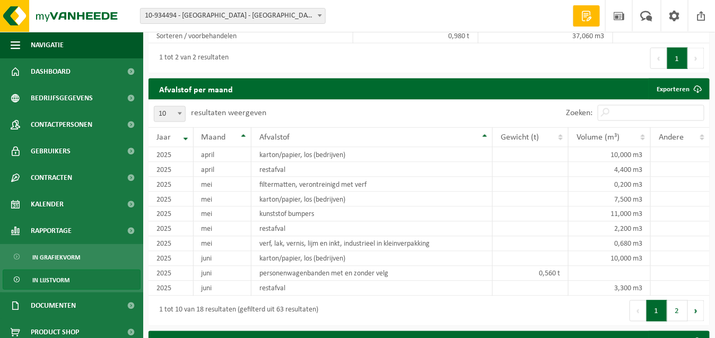
scroll to position [477, 0]
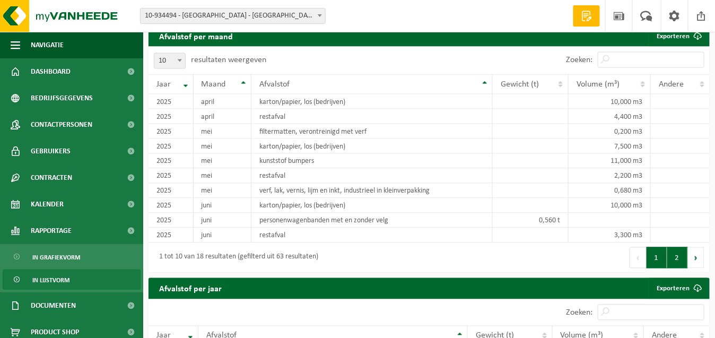
type input "spuit"
click at [675, 260] on button "2" at bounding box center [677, 257] width 21 height 21
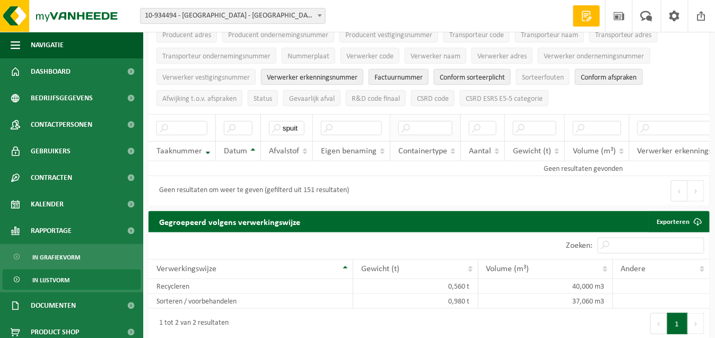
scroll to position [53, 0]
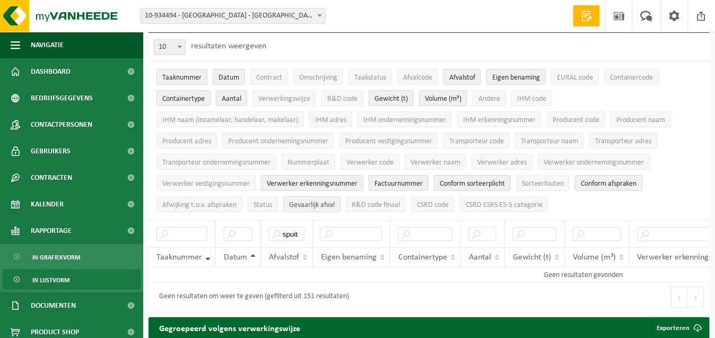
click at [300, 201] on span "Gevaarlijk afval" at bounding box center [312, 205] width 46 height 8
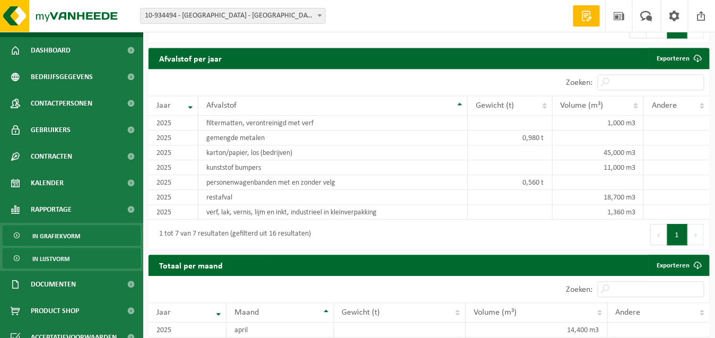
scroll to position [33, 0]
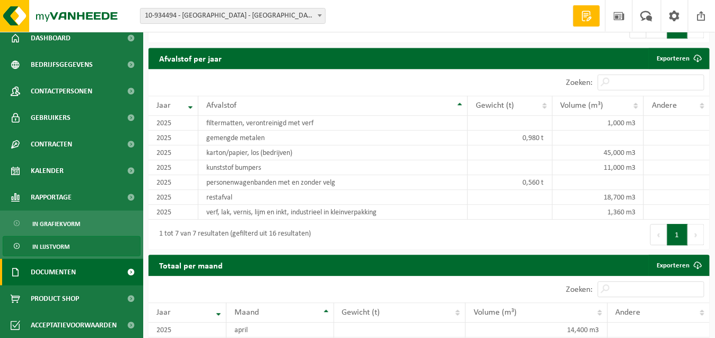
click at [65, 269] on span "Documenten" at bounding box center [53, 272] width 45 height 27
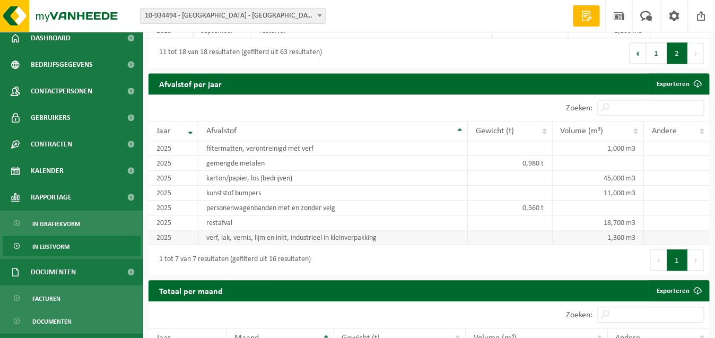
scroll to position [527, 0]
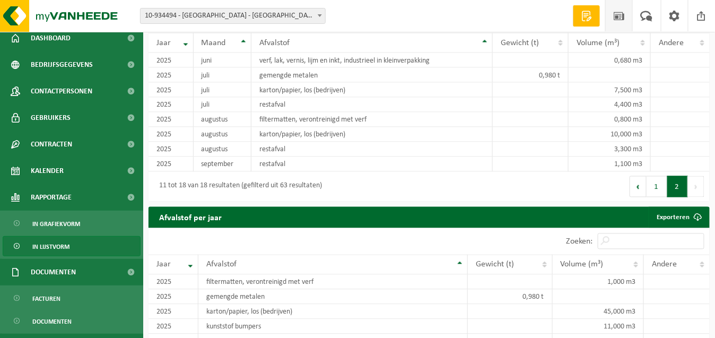
click at [619, 15] on span at bounding box center [619, 15] width 16 height 31
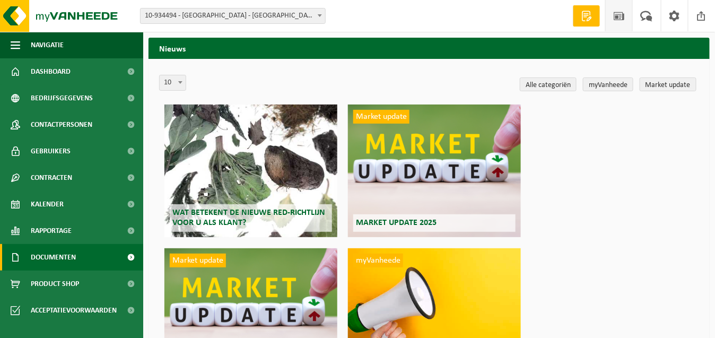
click at [42, 257] on span "Documenten" at bounding box center [53, 257] width 45 height 27
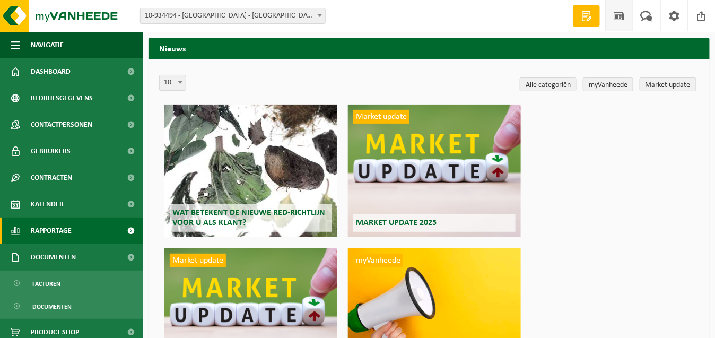
click at [50, 227] on span "Rapportage" at bounding box center [51, 230] width 41 height 27
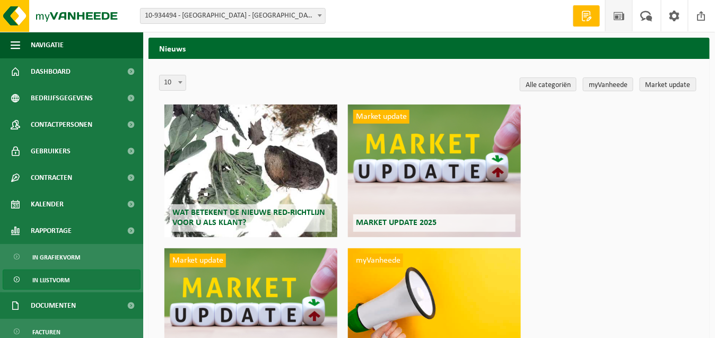
click at [46, 278] on span "In lijstvorm" at bounding box center [50, 280] width 37 height 20
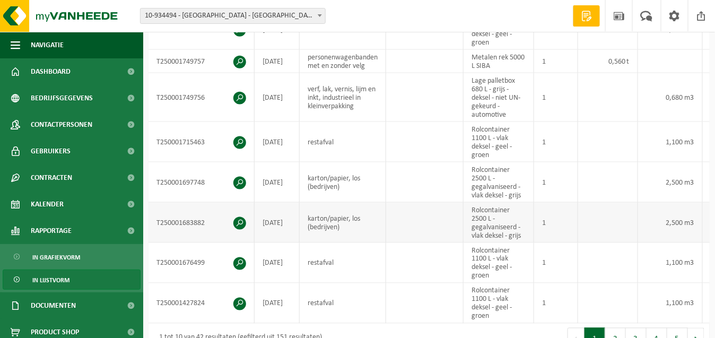
scroll to position [477, 0]
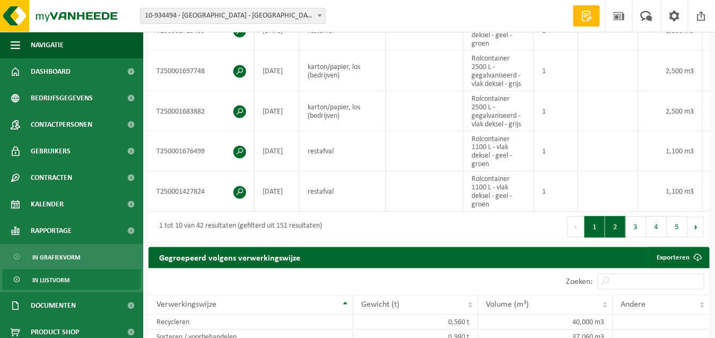
click at [618, 231] on button "2" at bounding box center [615, 226] width 21 height 21
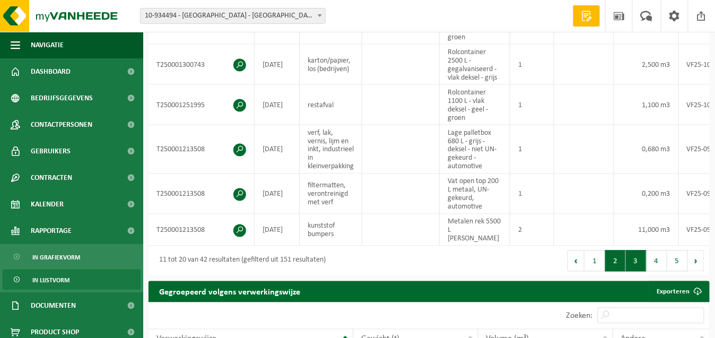
click at [636, 252] on button "3" at bounding box center [636, 260] width 21 height 21
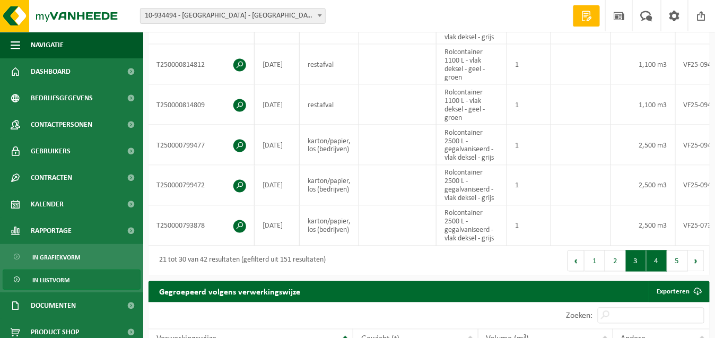
click at [661, 261] on button "4" at bounding box center [657, 260] width 21 height 21
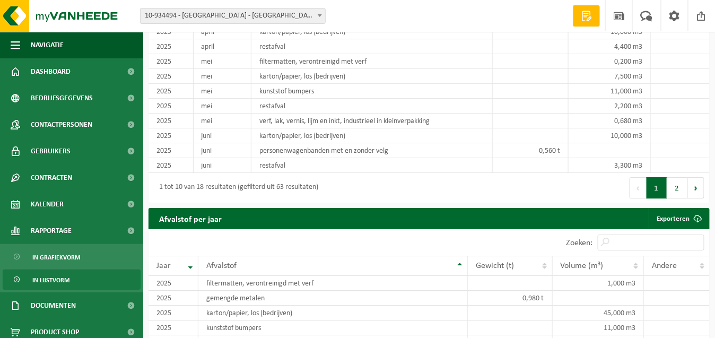
scroll to position [881, 0]
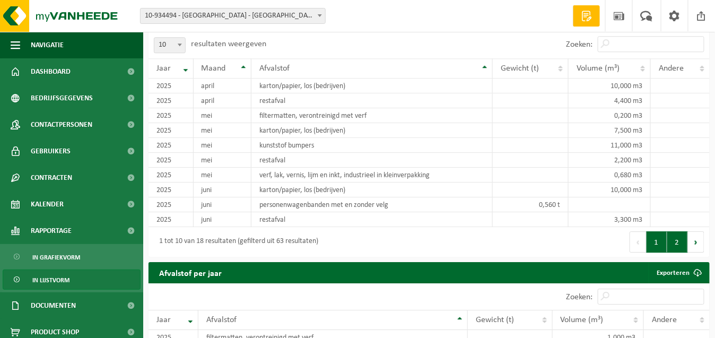
click at [675, 242] on button "2" at bounding box center [677, 241] width 21 height 21
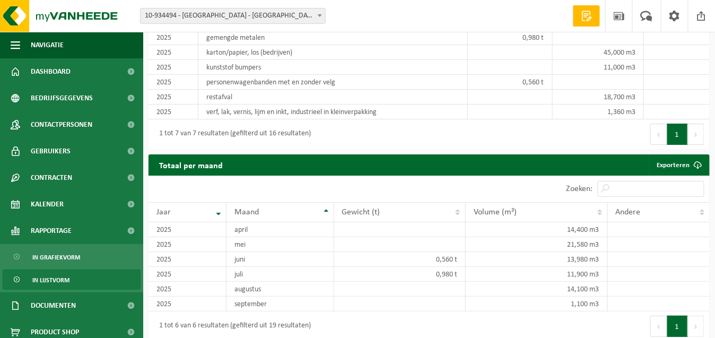
scroll to position [1171, 0]
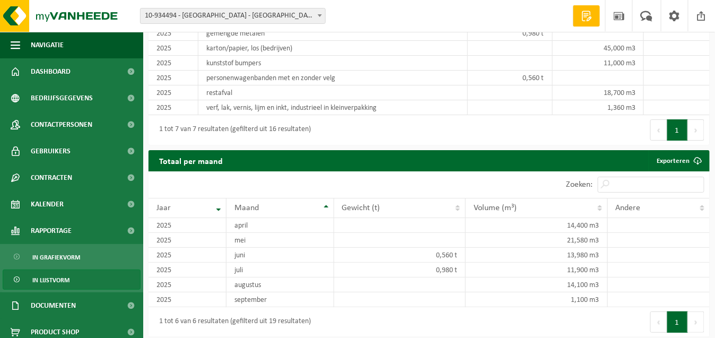
click at [49, 280] on span "In lijstvorm" at bounding box center [50, 280] width 37 height 20
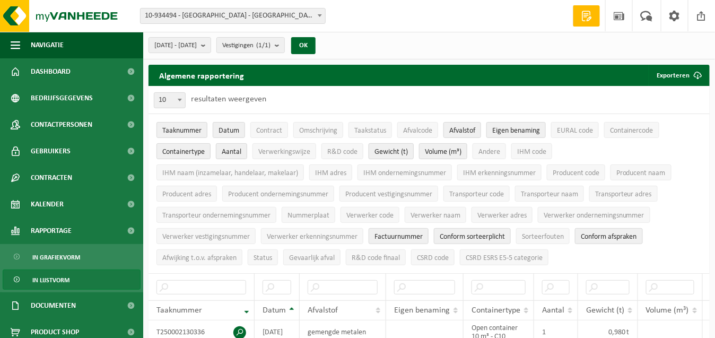
click at [380, 151] on span "Gewicht (t)" at bounding box center [390, 152] width 33 height 8
drag, startPoint x: 452, startPoint y: 150, endPoint x: 457, endPoint y: 146, distance: 6.8
click at [455, 150] on span "Volume (m³)" at bounding box center [443, 152] width 37 height 8
click at [458, 133] on span "Afvalstof" at bounding box center [462, 131] width 26 height 8
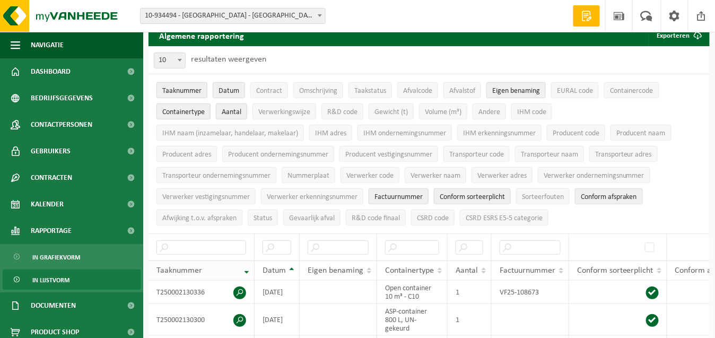
scroll to position [106, 0]
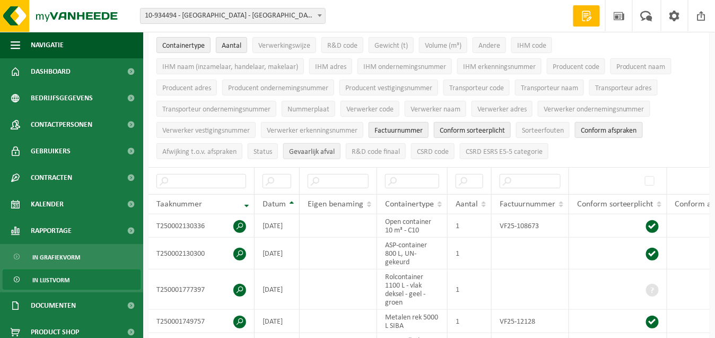
click at [310, 148] on span "Gevaarlijk afval" at bounding box center [312, 152] width 46 height 8
click at [264, 148] on span "Status" at bounding box center [263, 152] width 19 height 8
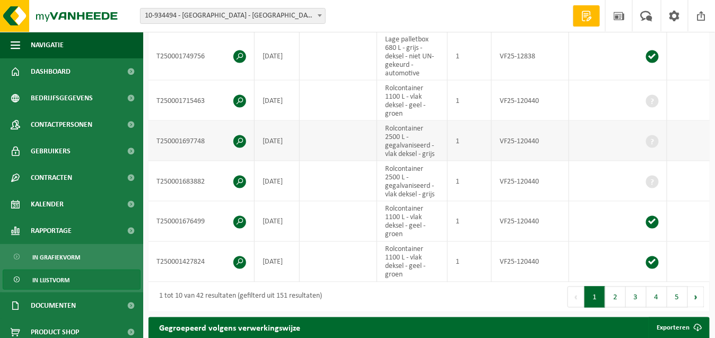
scroll to position [530, 0]
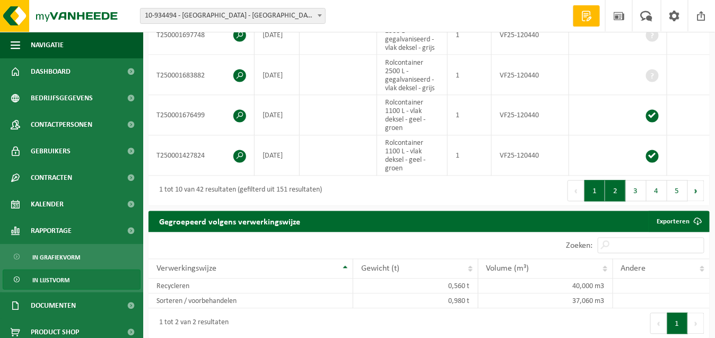
click at [614, 191] on button "2" at bounding box center [615, 190] width 21 height 21
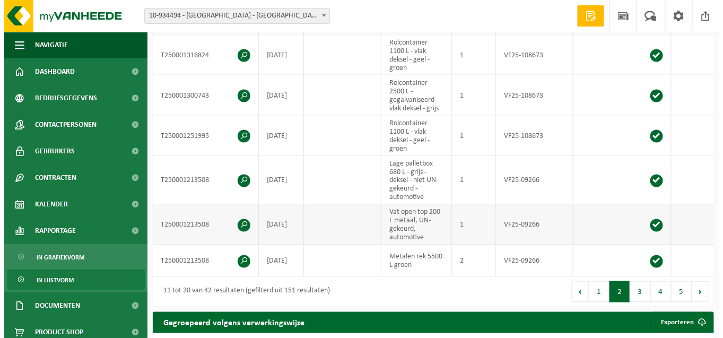
scroll to position [424, 0]
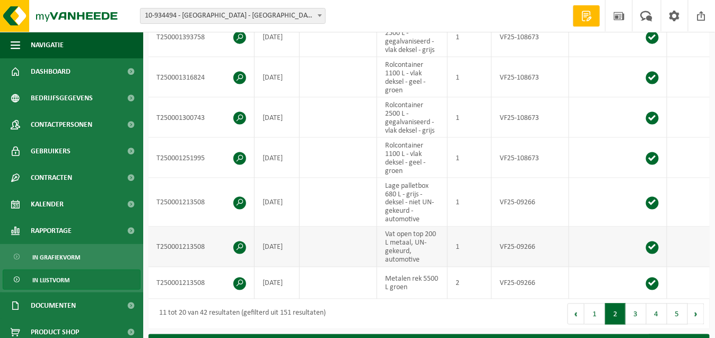
click at [240, 241] on span at bounding box center [239, 247] width 13 height 13
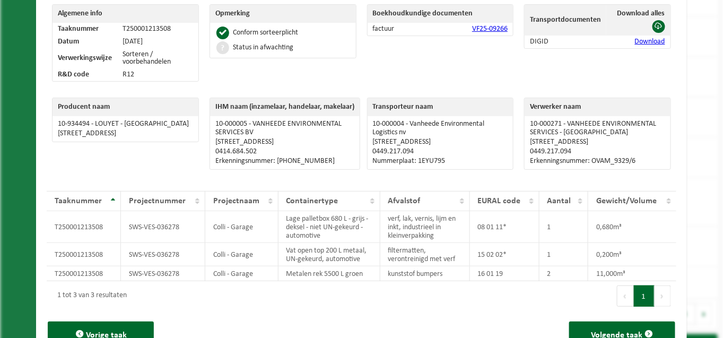
scroll to position [100, 0]
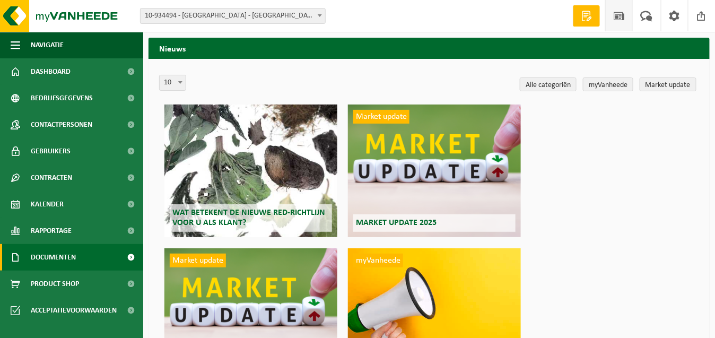
click at [54, 257] on span "Documenten" at bounding box center [53, 257] width 45 height 27
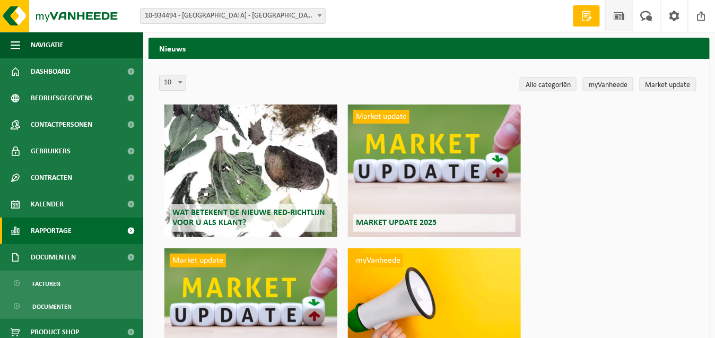
click at [55, 229] on span "Rapportage" at bounding box center [51, 230] width 41 height 27
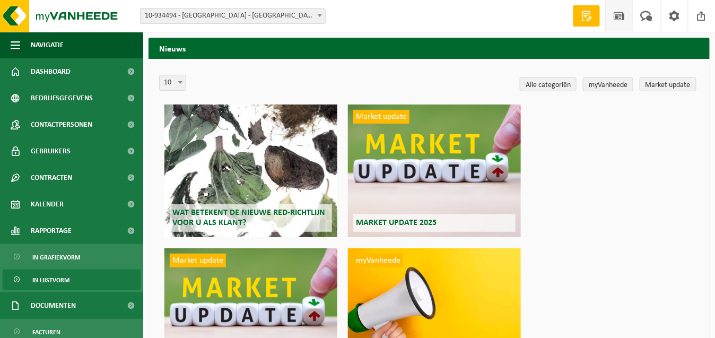
click at [48, 281] on span "In lijstvorm" at bounding box center [50, 280] width 37 height 20
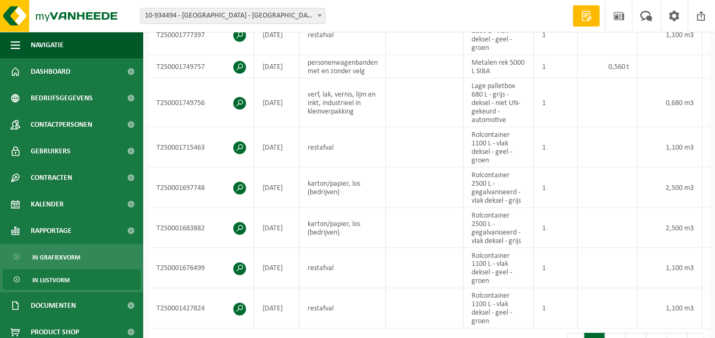
scroll to position [424, 0]
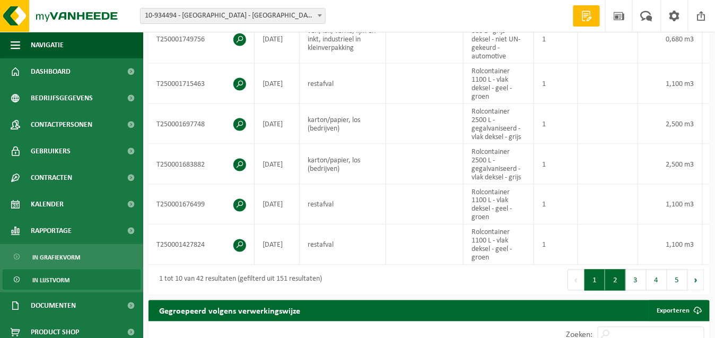
click at [615, 284] on button "2" at bounding box center [615, 279] width 21 height 21
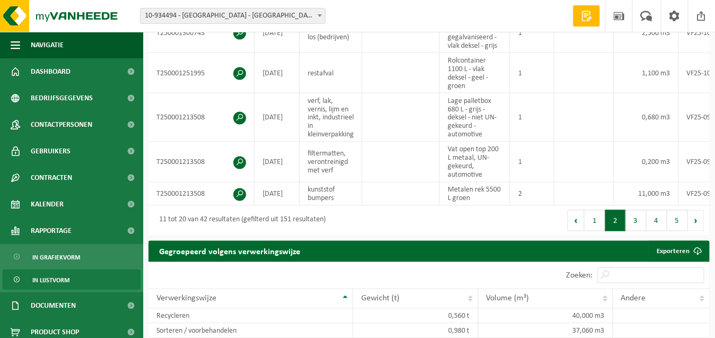
scroll to position [583, 0]
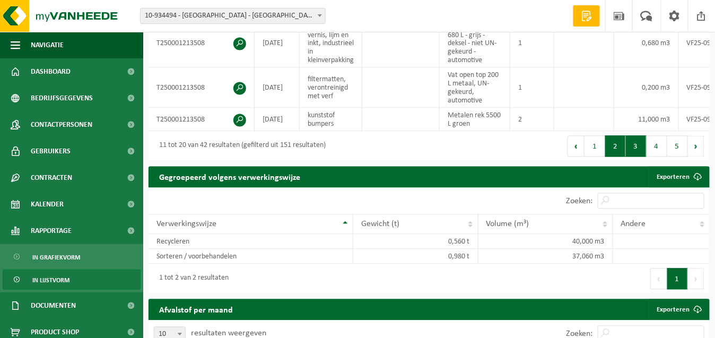
click at [640, 143] on button "3" at bounding box center [636, 146] width 21 height 21
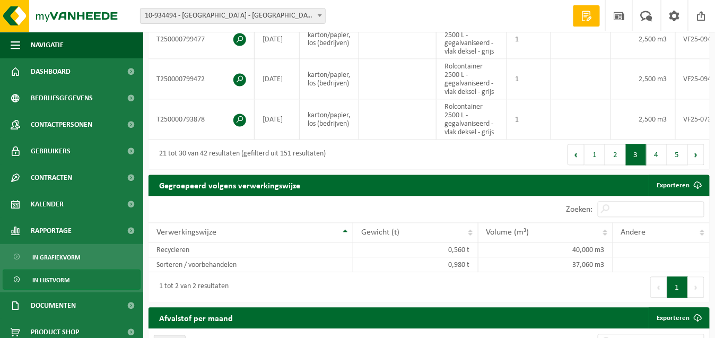
click at [659, 155] on button "4" at bounding box center [657, 154] width 21 height 21
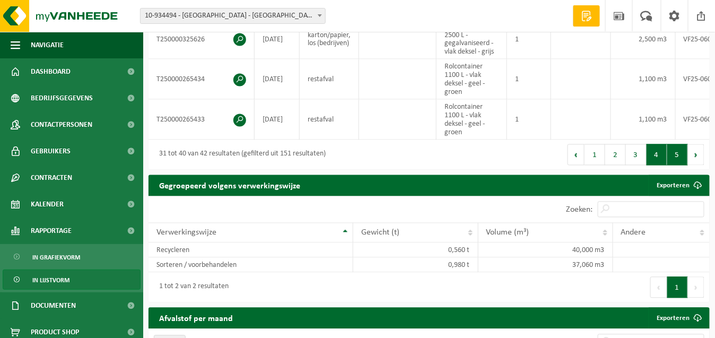
click at [677, 153] on button "5" at bounding box center [677, 154] width 21 height 21
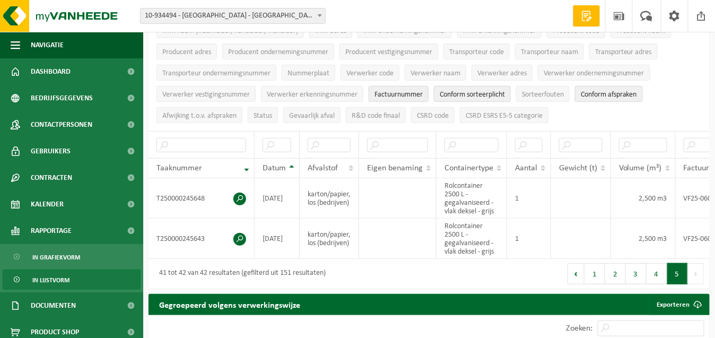
scroll to position [0, 0]
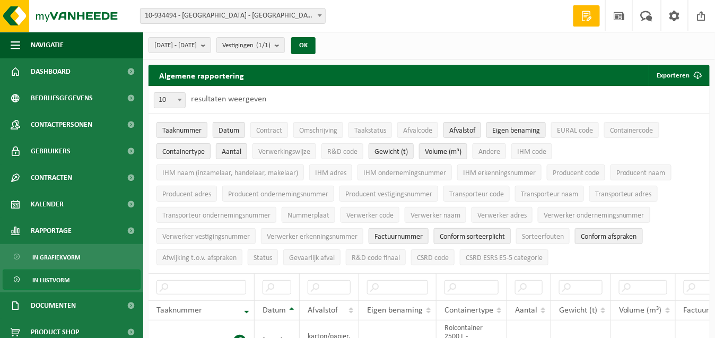
click at [465, 233] on span "Conform sorteerplicht" at bounding box center [472, 237] width 65 height 8
click at [623, 235] on span "Conform afspraken" at bounding box center [609, 237] width 56 height 8
click at [497, 128] on span "Eigen benaming" at bounding box center [516, 131] width 48 height 8
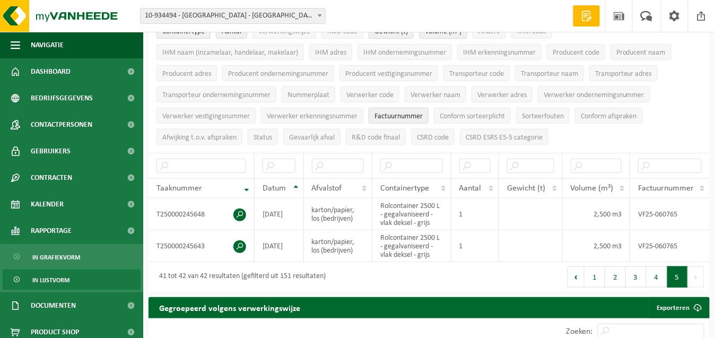
scroll to position [159, 0]
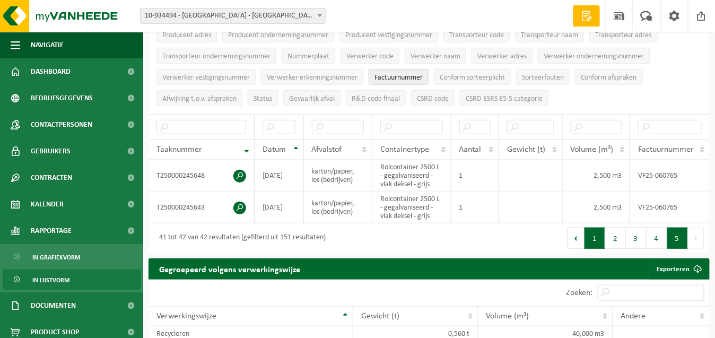
click at [597, 233] on button "1" at bounding box center [594, 238] width 21 height 21
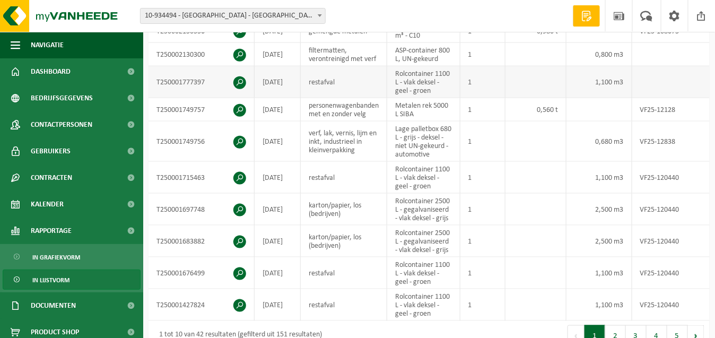
scroll to position [0, 0]
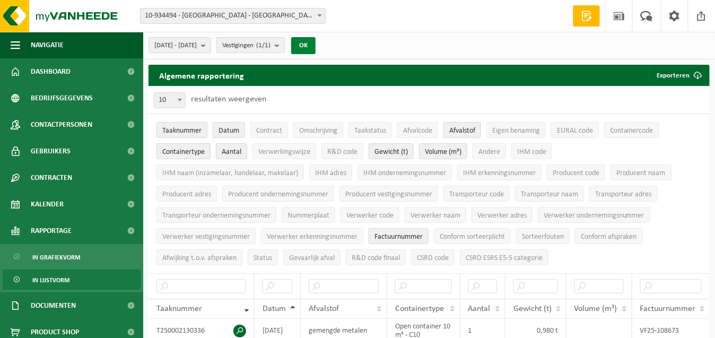
click at [316, 47] on button "OK" at bounding box center [303, 45] width 24 height 17
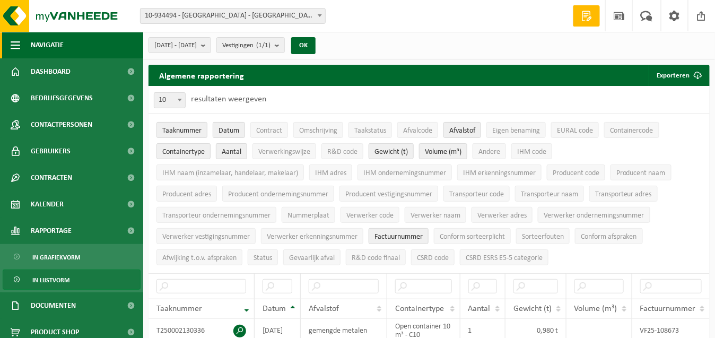
click at [12, 45] on span "button" at bounding box center [16, 45] width 10 height 27
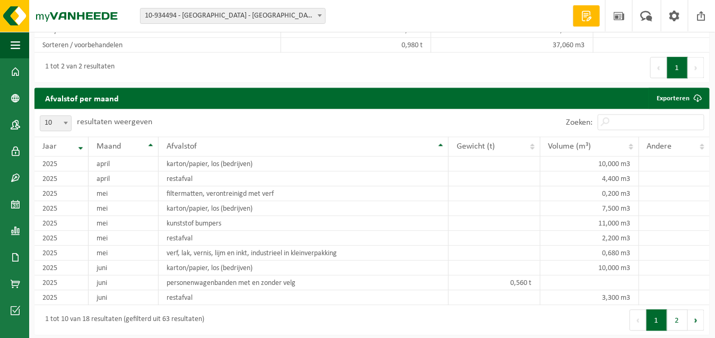
scroll to position [689, 0]
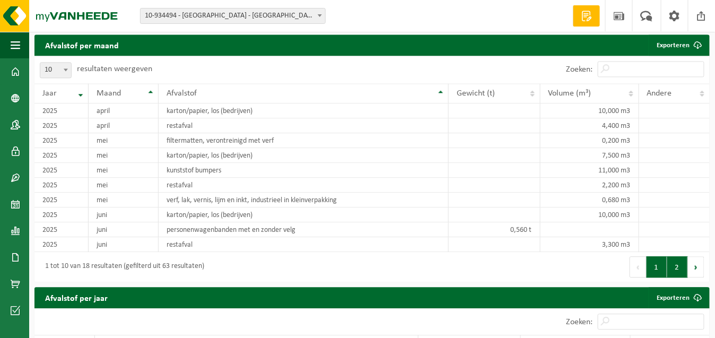
click at [673, 260] on button "2" at bounding box center [677, 266] width 21 height 21
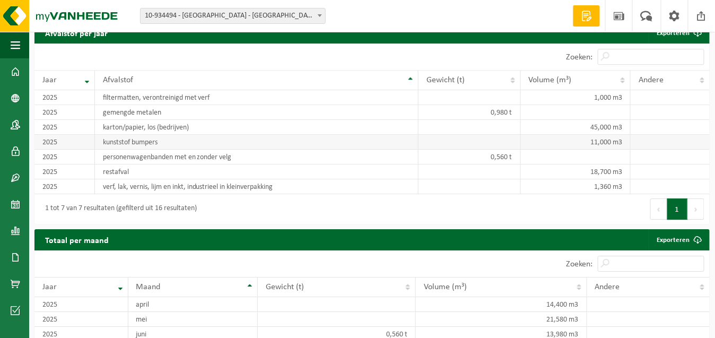
scroll to position [902, 0]
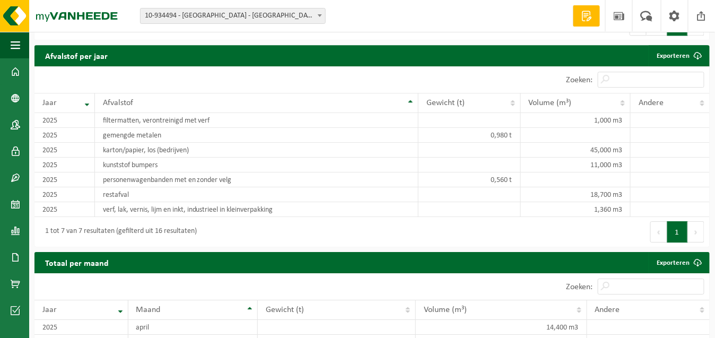
click at [662, 221] on button "Vorige" at bounding box center [658, 231] width 17 height 21
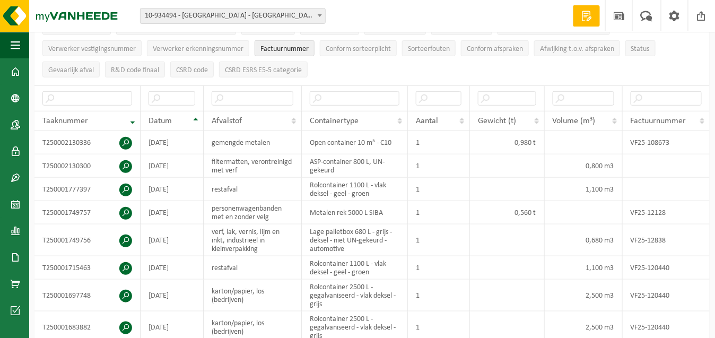
scroll to position [0, 0]
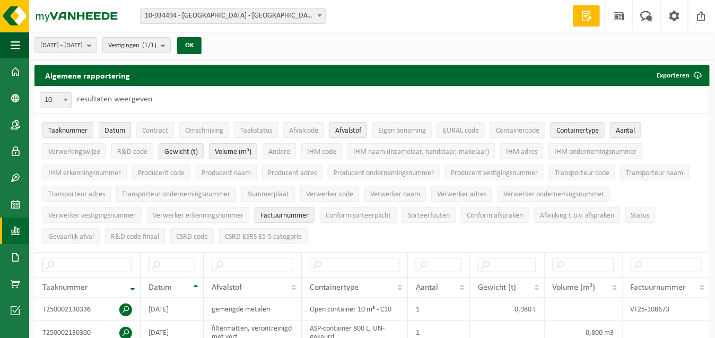
click at [16, 230] on span at bounding box center [16, 230] width 10 height 27
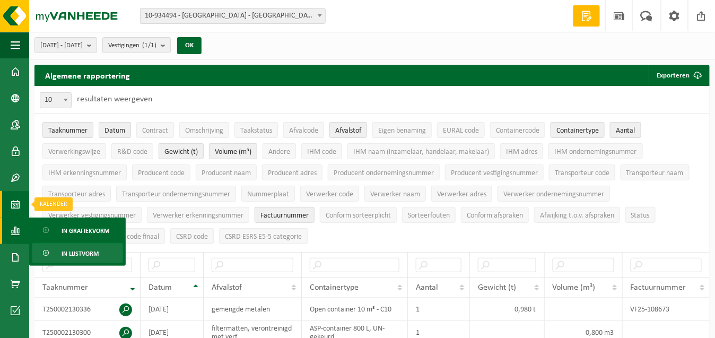
click at [15, 203] on span at bounding box center [16, 204] width 10 height 27
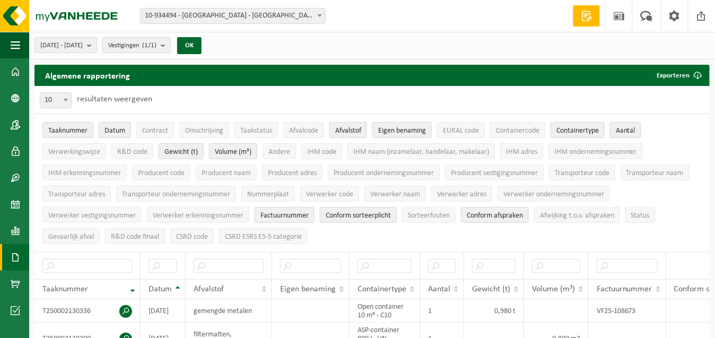
click at [16, 256] on span at bounding box center [16, 257] width 10 height 27
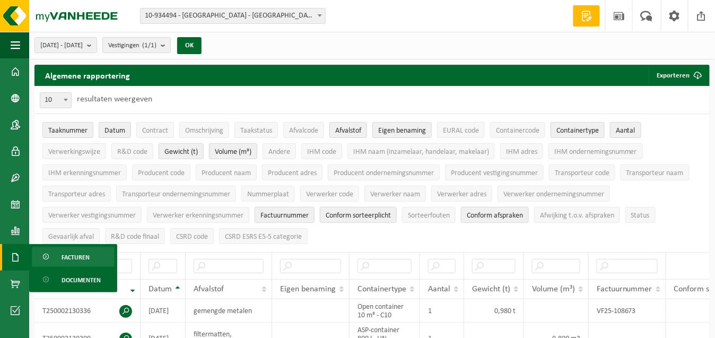
click at [72, 257] on span "Facturen" at bounding box center [76, 257] width 28 height 20
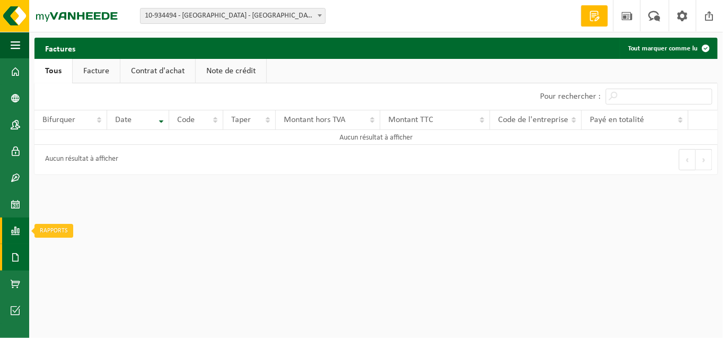
click at [17, 230] on span at bounding box center [16, 230] width 10 height 27
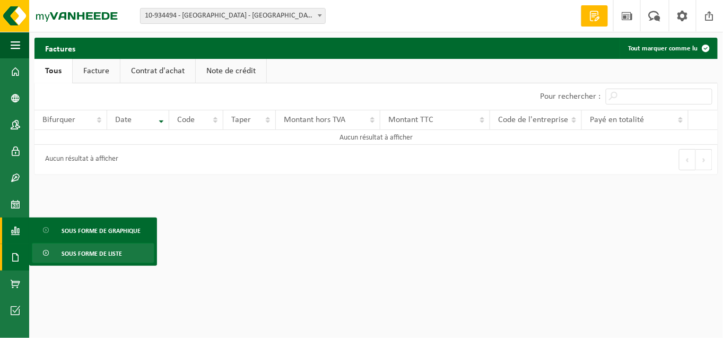
click at [68, 254] on font "Sous forme de liste" at bounding box center [92, 254] width 60 height 6
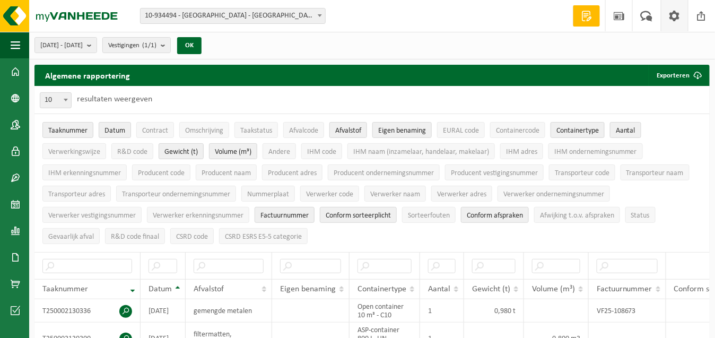
click at [675, 12] on span at bounding box center [675, 15] width 16 height 31
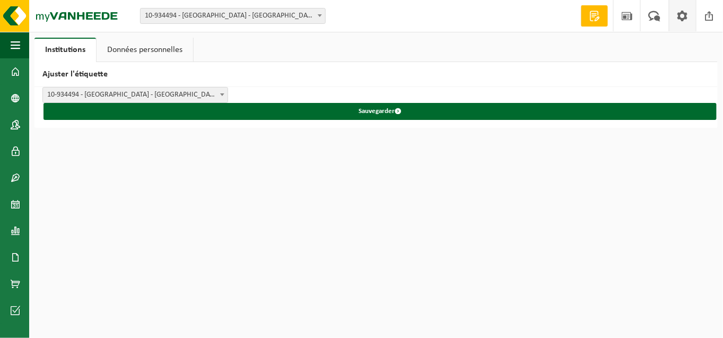
click at [139, 204] on html "Bifurquer: 10-769496 - LOUYET OVERIJSE - OVERIJSE 10-904949 - BMW L.LOUYET SA -…" at bounding box center [361, 169] width 723 height 338
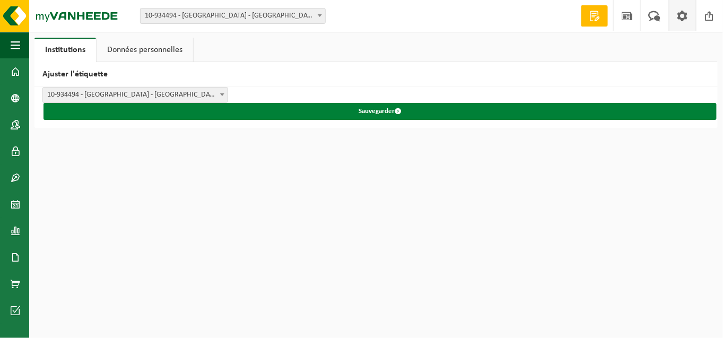
click at [386, 111] on font "Sauvegarder" at bounding box center [377, 111] width 36 height 7
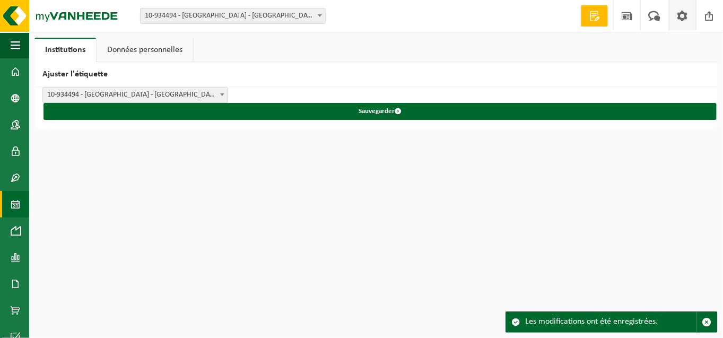
click at [14, 203] on span at bounding box center [16, 204] width 10 height 27
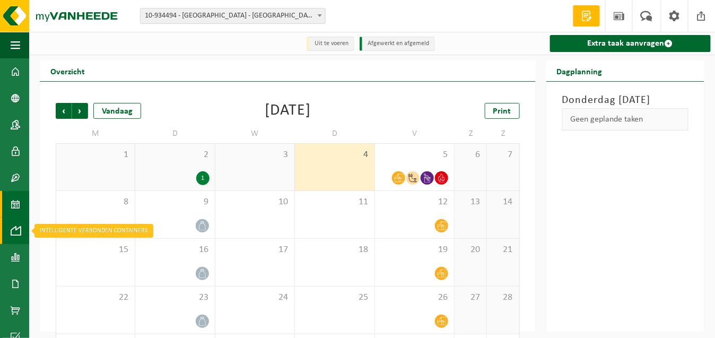
click at [15, 239] on span at bounding box center [16, 230] width 10 height 27
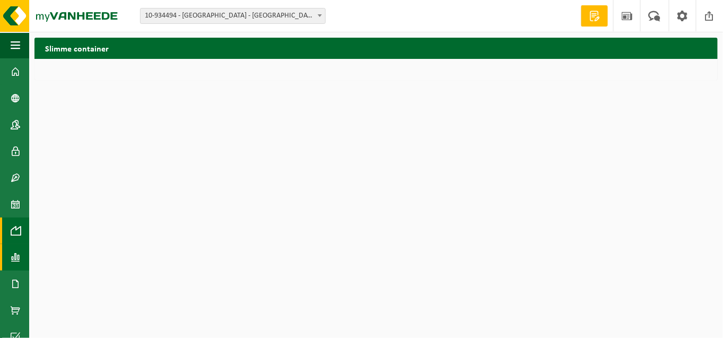
click at [15, 259] on span at bounding box center [16, 257] width 10 height 27
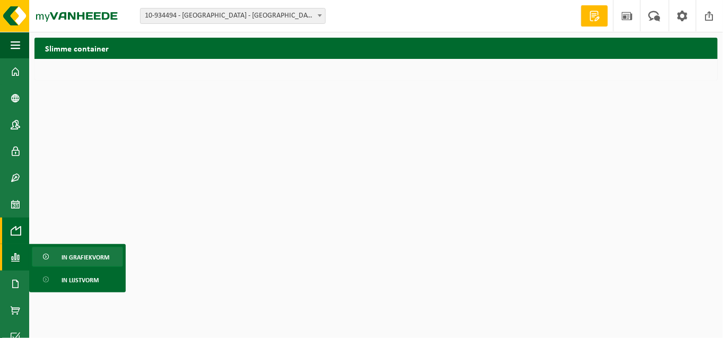
click at [95, 256] on span "In grafiekvorm" at bounding box center [86, 257] width 48 height 20
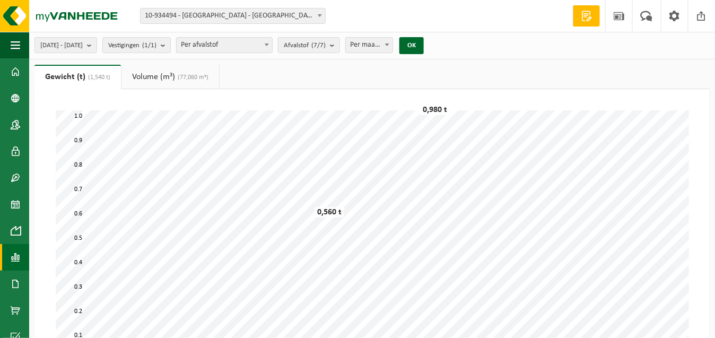
click at [272, 46] on span at bounding box center [266, 45] width 11 height 14
click at [339, 47] on b "submit" at bounding box center [335, 45] width 10 height 15
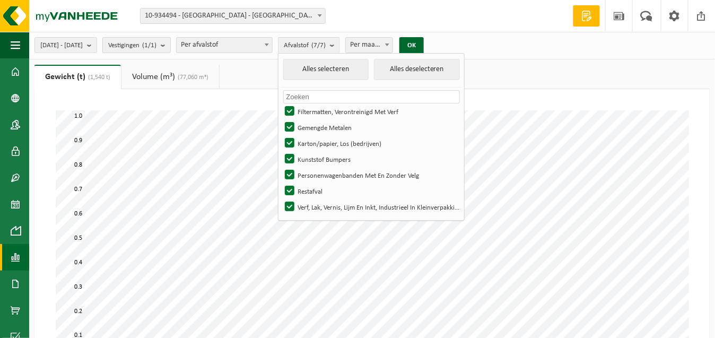
click at [170, 45] on b "submit" at bounding box center [166, 45] width 10 height 15
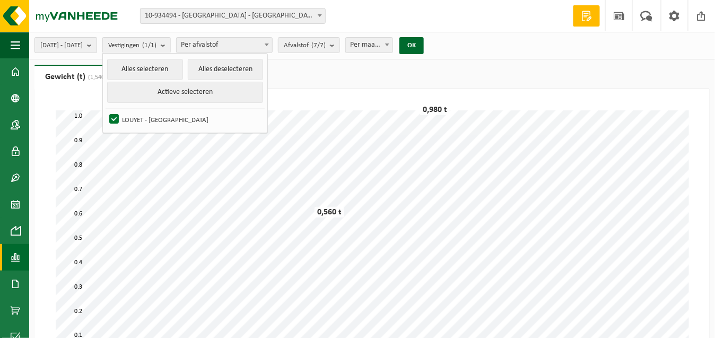
click at [97, 47] on b "submit" at bounding box center [92, 45] width 10 height 15
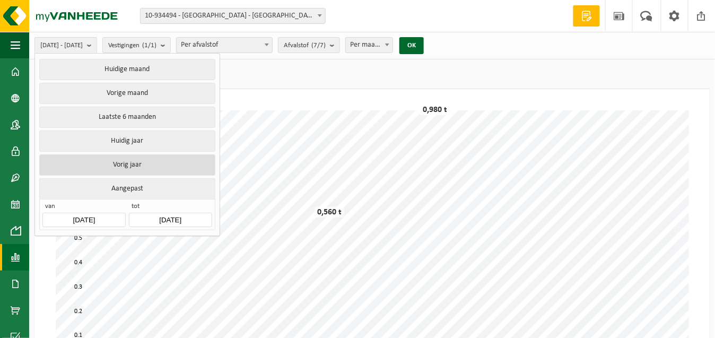
click at [136, 168] on button "Vorig jaar" at bounding box center [127, 164] width 176 height 21
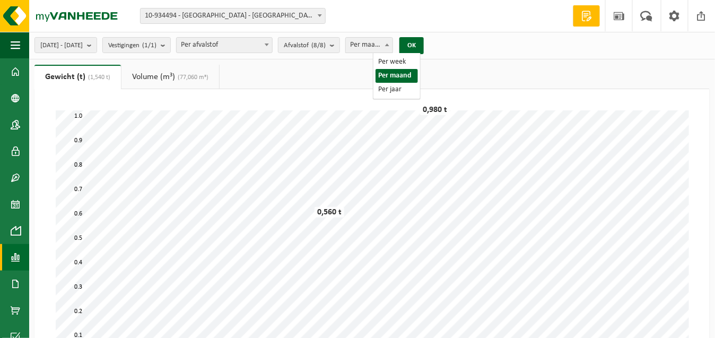
click at [389, 46] on b at bounding box center [387, 44] width 4 height 3
click at [340, 46] on button "Afvalstof (8/8)" at bounding box center [309, 45] width 62 height 16
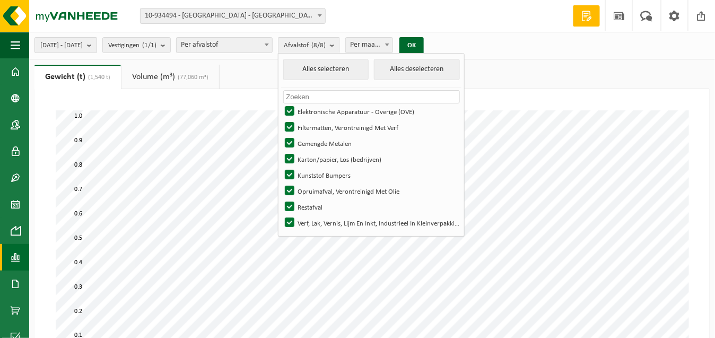
click at [97, 44] on b "submit" at bounding box center [92, 45] width 10 height 15
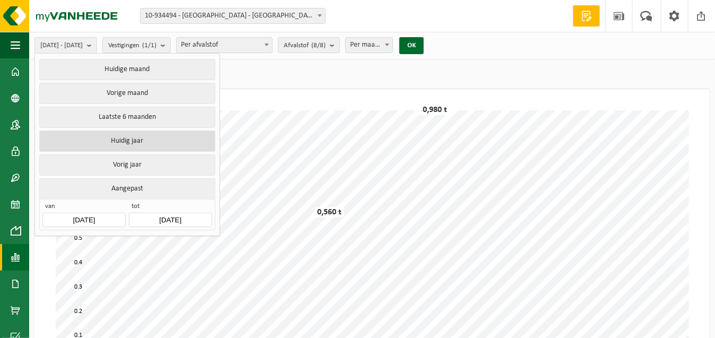
click at [118, 133] on button "Huidig jaar" at bounding box center [127, 140] width 176 height 21
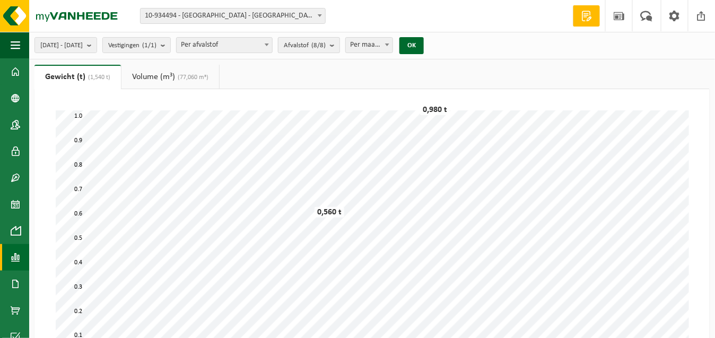
click at [339, 43] on b "submit" at bounding box center [335, 45] width 10 height 15
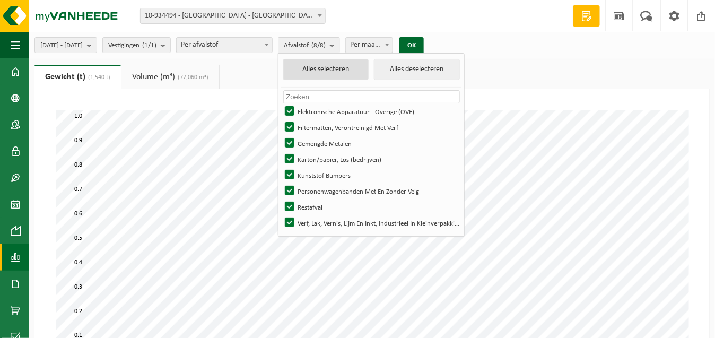
click at [343, 72] on button "Alles selecteren" at bounding box center [326, 69] width 86 height 21
click at [170, 45] on b "submit" at bounding box center [166, 45] width 10 height 15
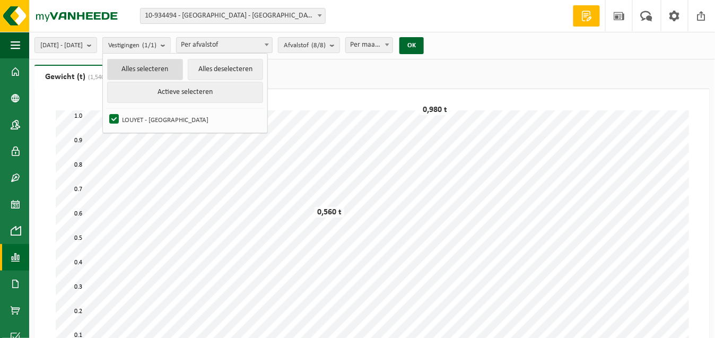
click at [158, 69] on button "Alles selecteren" at bounding box center [145, 69] width 76 height 21
click at [272, 45] on span at bounding box center [266, 45] width 11 height 14
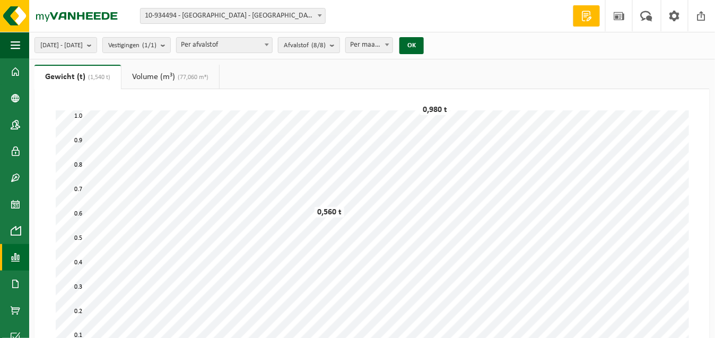
click at [339, 45] on b "submit" at bounding box center [335, 45] width 10 height 15
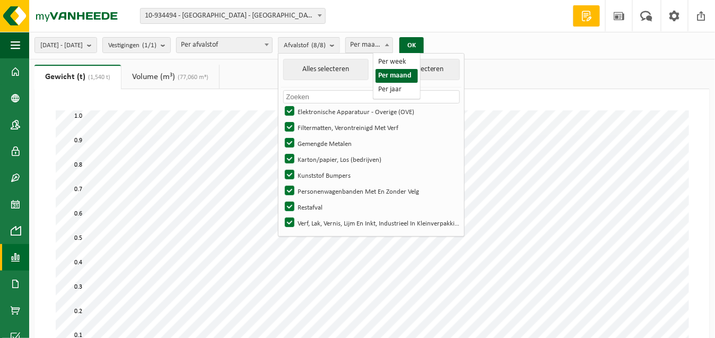
click at [392, 45] on span at bounding box center [387, 45] width 11 height 14
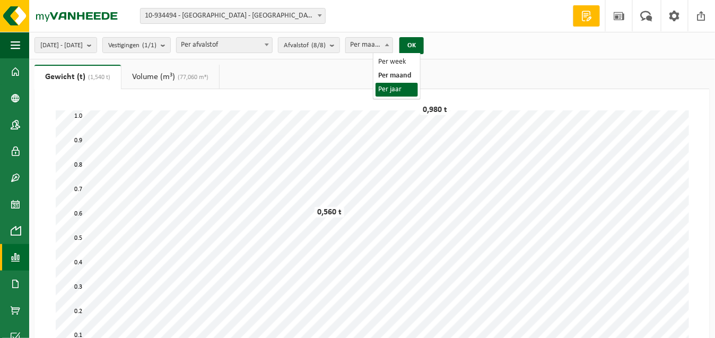
select select "3"
click at [339, 47] on b "submit" at bounding box center [335, 45] width 10 height 15
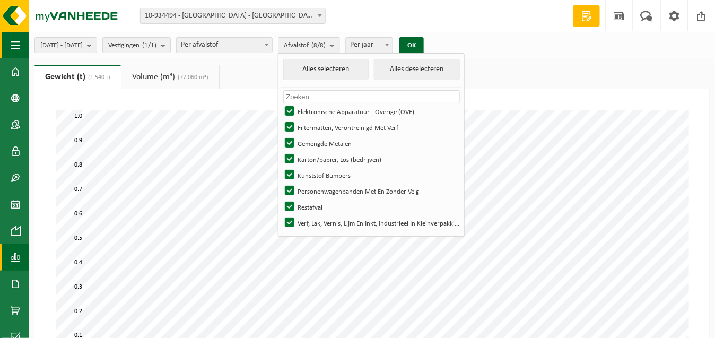
click at [12, 48] on span "button" at bounding box center [16, 45] width 10 height 27
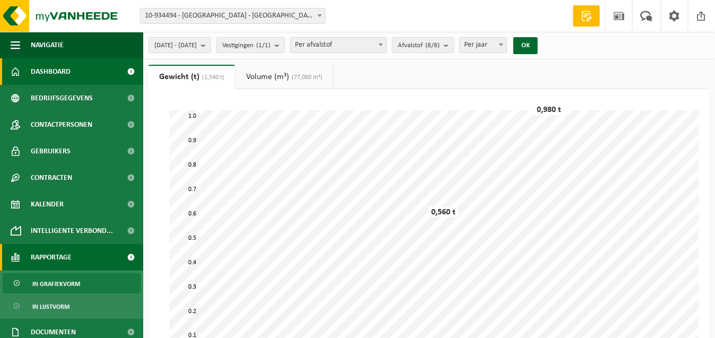
click at [14, 72] on span at bounding box center [16, 71] width 10 height 27
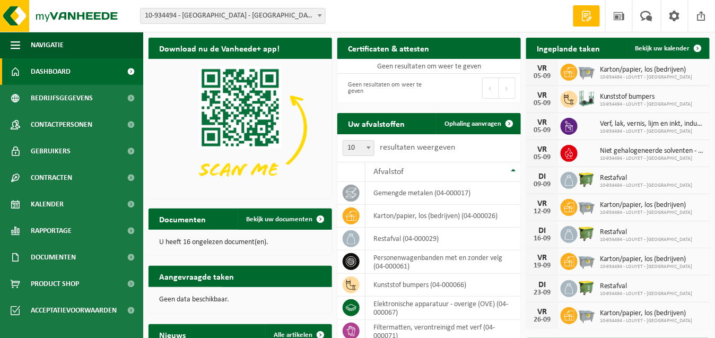
click at [51, 73] on span "Dashboard" at bounding box center [51, 71] width 40 height 27
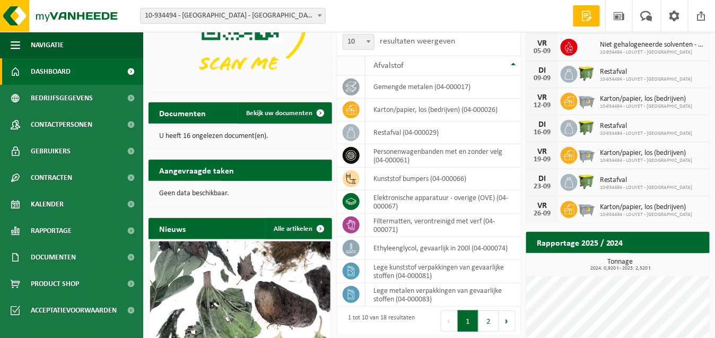
scroll to position [159, 0]
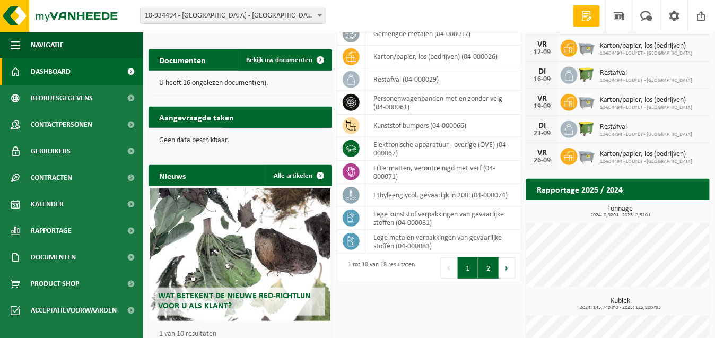
click at [492, 274] on button "2" at bounding box center [488, 267] width 21 height 21
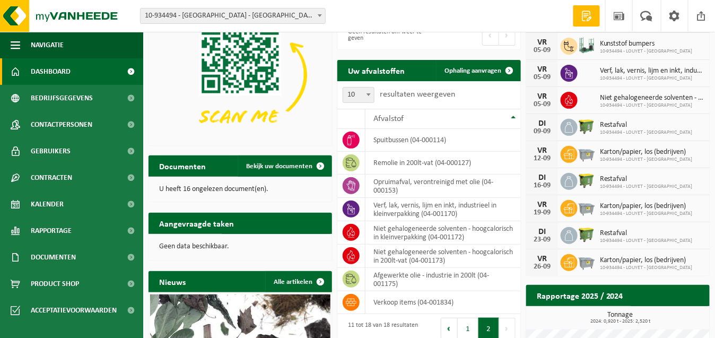
scroll to position [53, 0]
click at [468, 140] on td "spuitbussen (04-000114)" at bounding box center [442, 140] width 155 height 23
click at [350, 144] on icon at bounding box center [351, 140] width 11 height 11
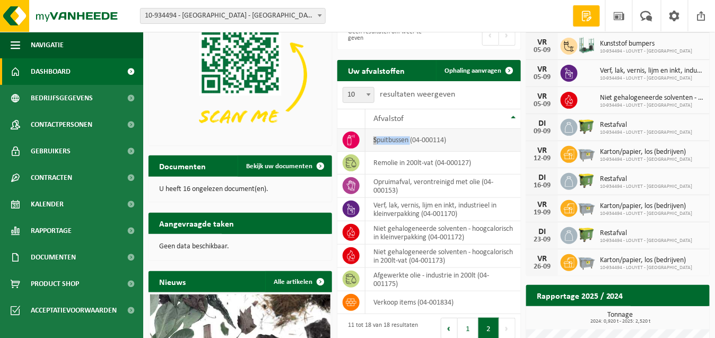
click at [350, 144] on icon at bounding box center [351, 140] width 11 height 11
click at [485, 72] on span "Ophaling aanvragen" at bounding box center [472, 70] width 57 height 7
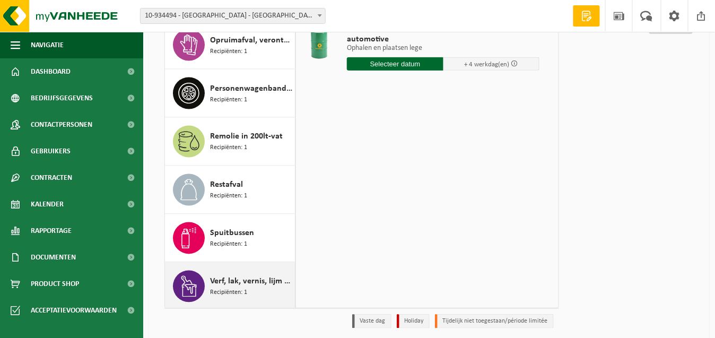
scroll to position [159, 0]
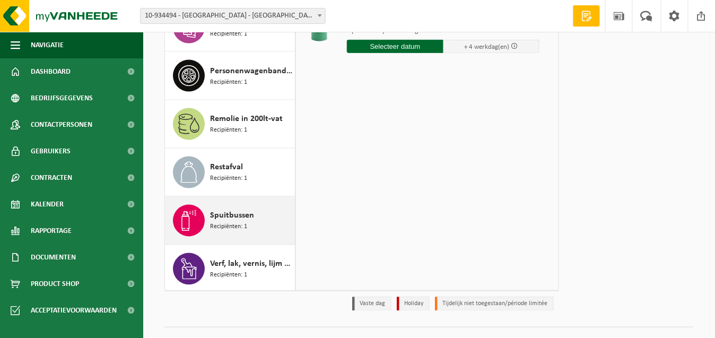
click at [214, 223] on span "Recipiënten: 1" at bounding box center [228, 227] width 37 height 10
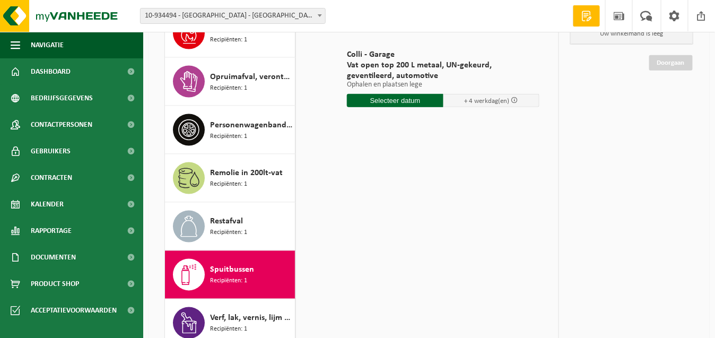
scroll to position [53, 0]
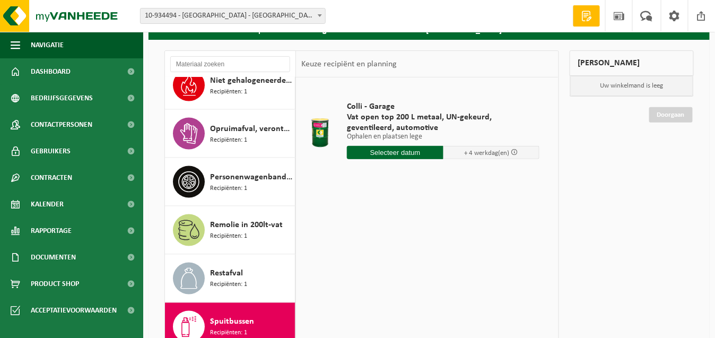
click at [380, 153] on input "text" at bounding box center [395, 152] width 97 height 13
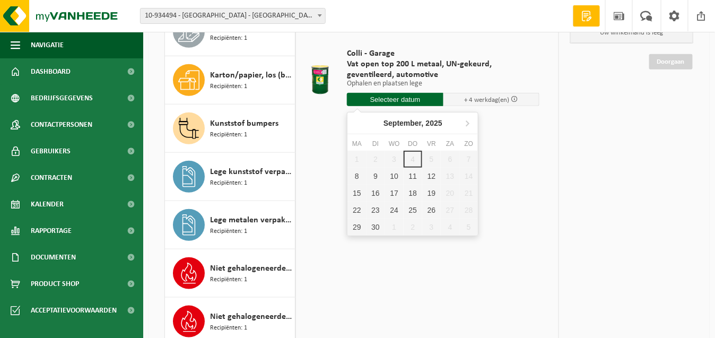
scroll to position [194, 0]
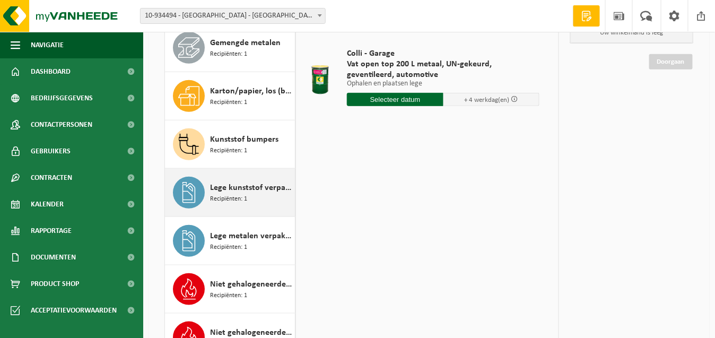
click at [243, 196] on span "Recipiënten: 1" at bounding box center [228, 199] width 37 height 10
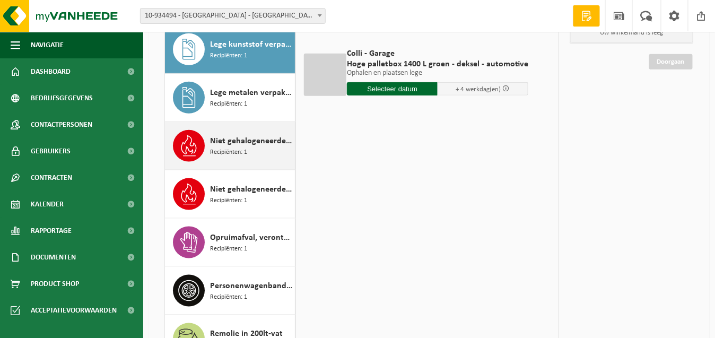
scroll to position [284, 0]
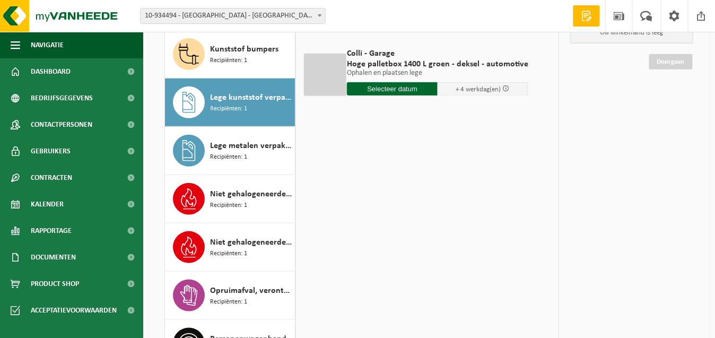
click at [393, 86] on input "text" at bounding box center [392, 88] width 91 height 13
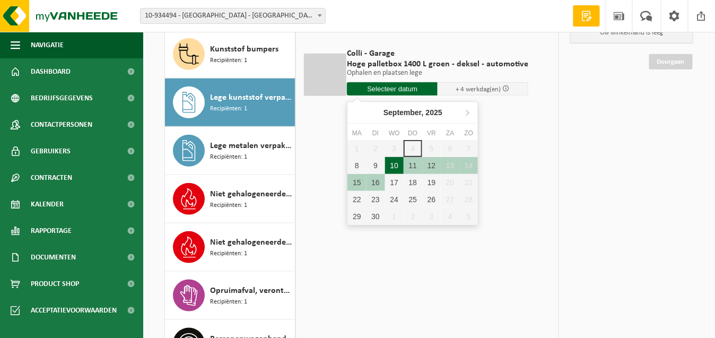
click at [396, 163] on div "10" at bounding box center [394, 165] width 19 height 17
type input "Van [DATE]"
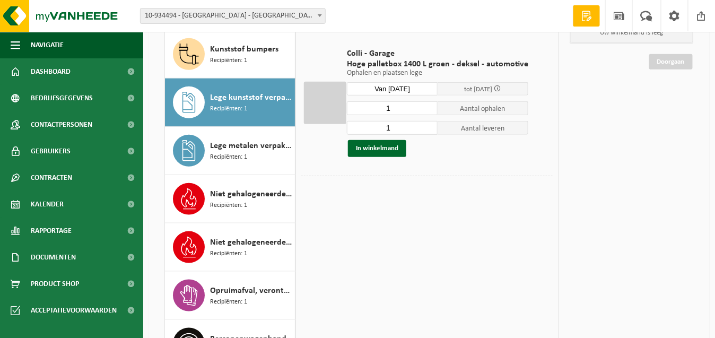
scroll to position [159, 0]
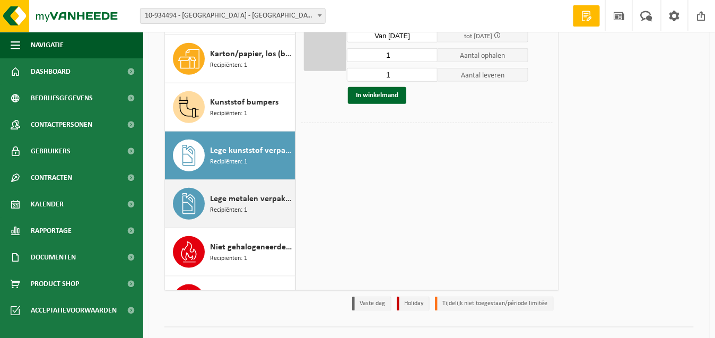
click at [234, 198] on span "Lege metalen verpakkingen van gevaarlijke stoffen" at bounding box center [251, 199] width 82 height 13
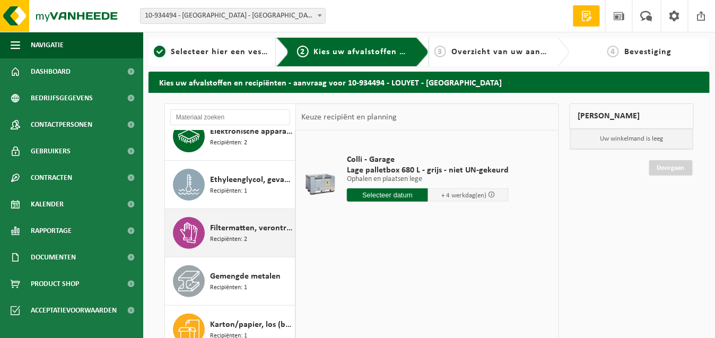
scroll to position [0, 0]
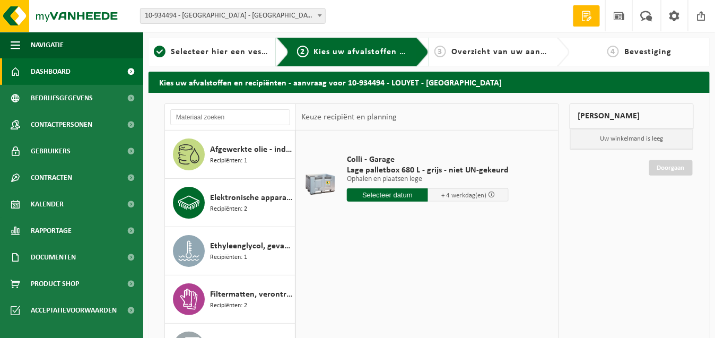
click at [52, 70] on span "Dashboard" at bounding box center [51, 71] width 40 height 27
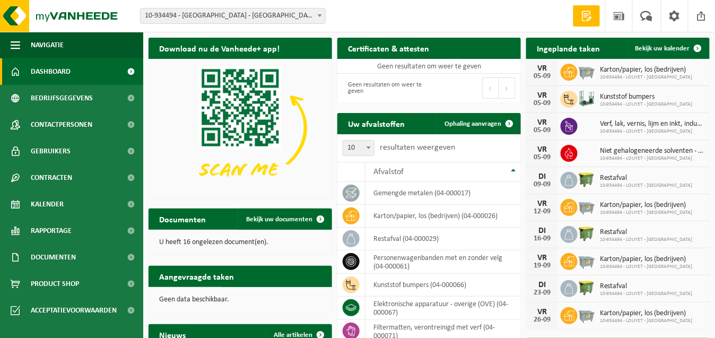
click at [53, 73] on span "Dashboard" at bounding box center [51, 71] width 40 height 27
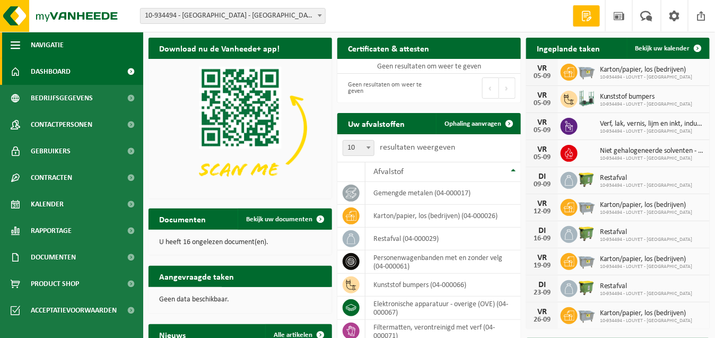
click at [49, 45] on span "Navigatie" at bounding box center [47, 45] width 33 height 27
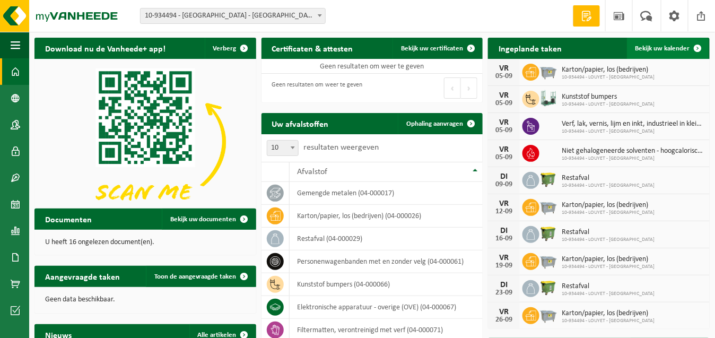
click at [660, 49] on span "Bekijk uw kalender" at bounding box center [662, 48] width 55 height 7
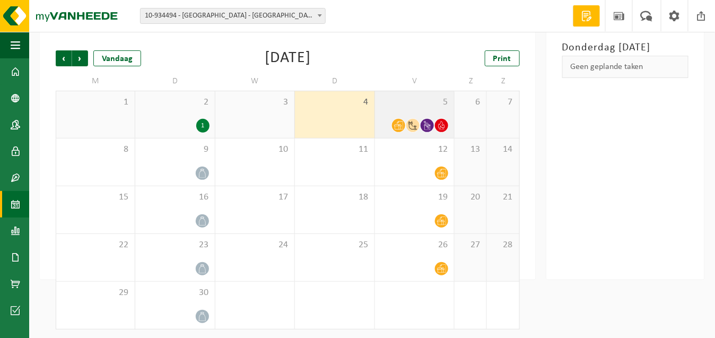
scroll to position [53, 0]
click at [400, 97] on span "5" at bounding box center [414, 102] width 68 height 12
